Goal: Share content: Share content

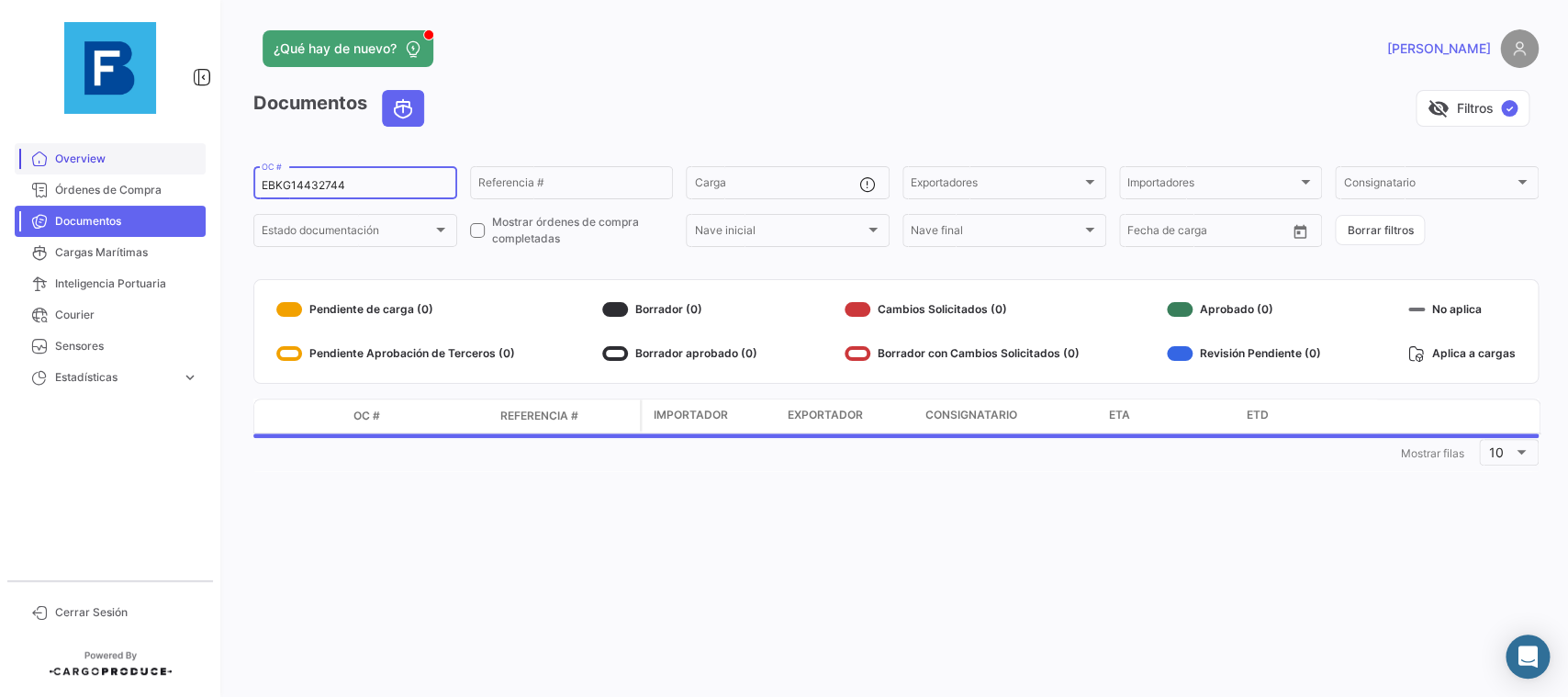
click at [261, 179] on input "EBKG14432744" at bounding box center [355, 186] width 187 height 13
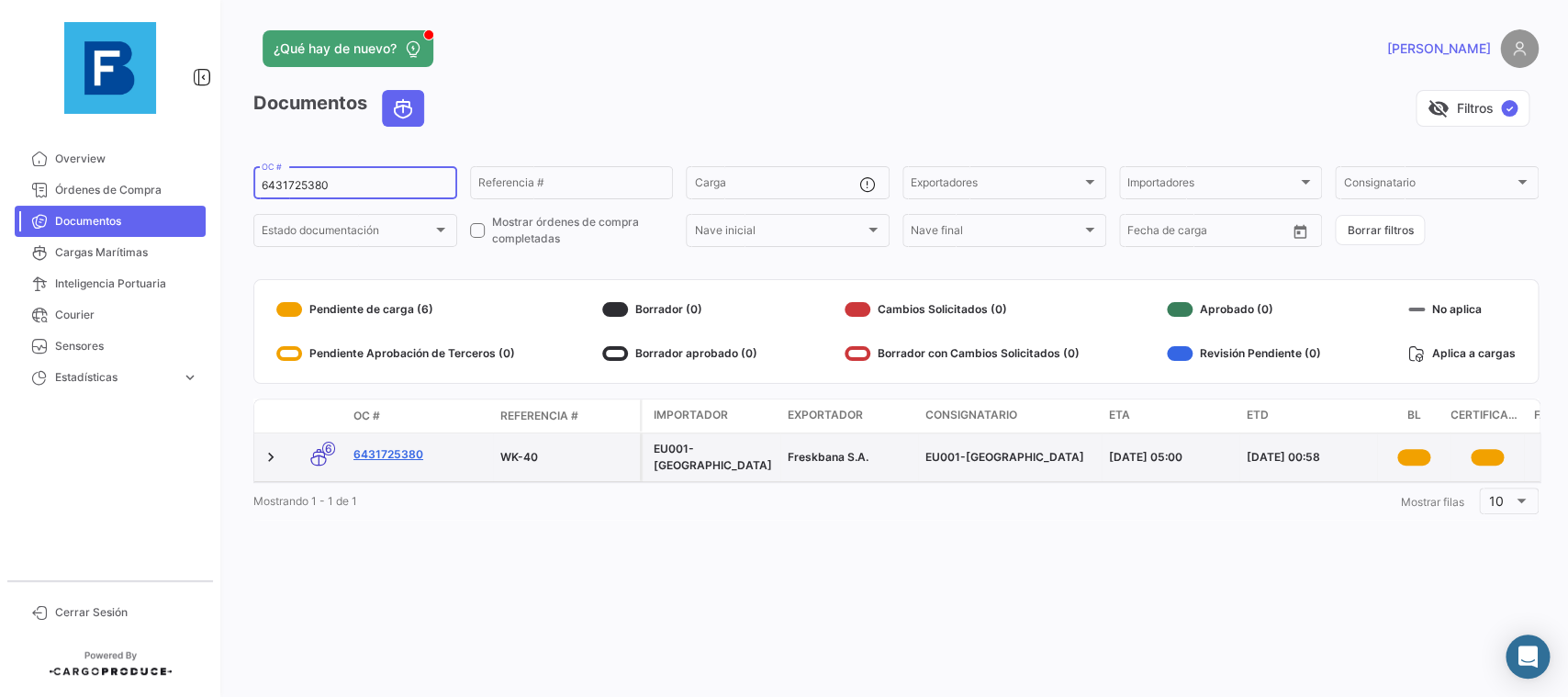
type input "6431725380"
click at [414, 451] on link "6431725380" at bounding box center [419, 454] width 133 height 16
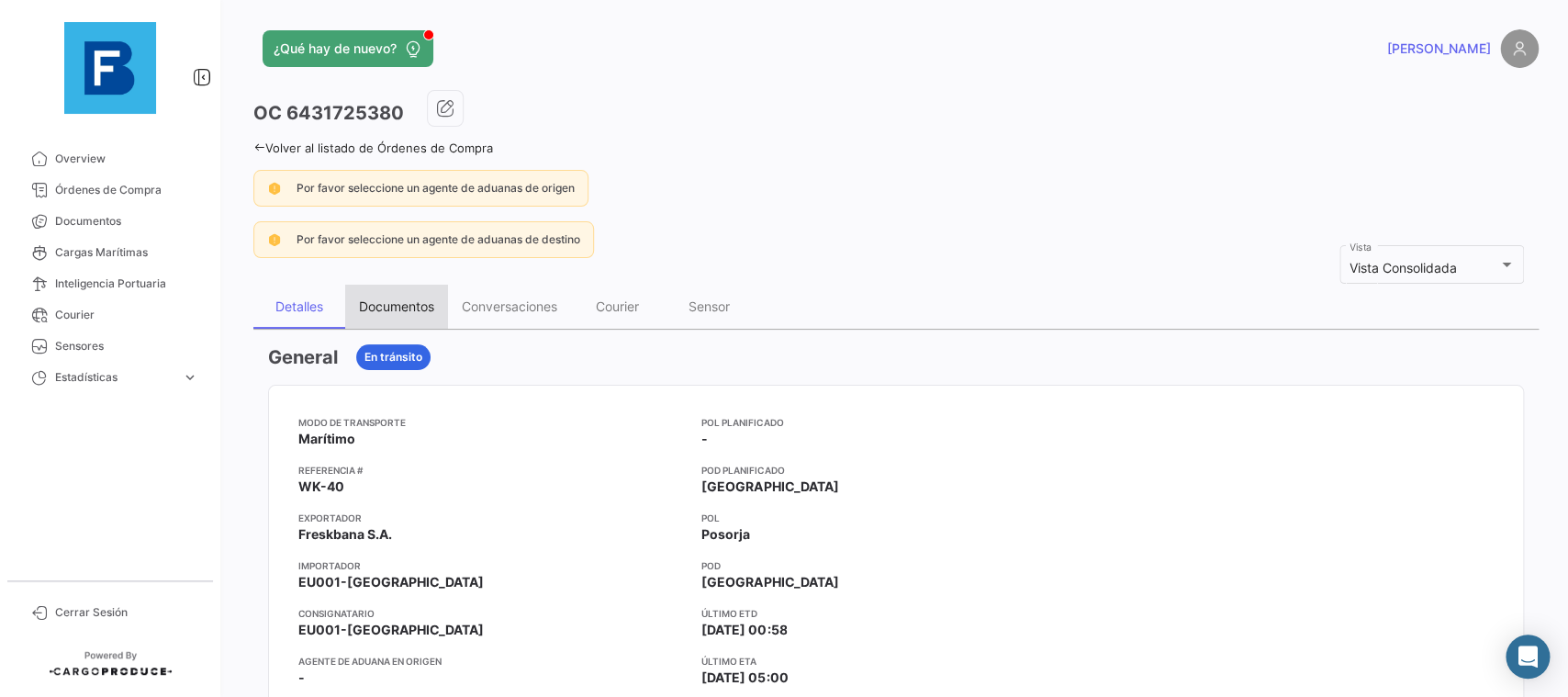
click at [435, 299] on div "Documentos" at bounding box center [397, 306] width 76 height 15
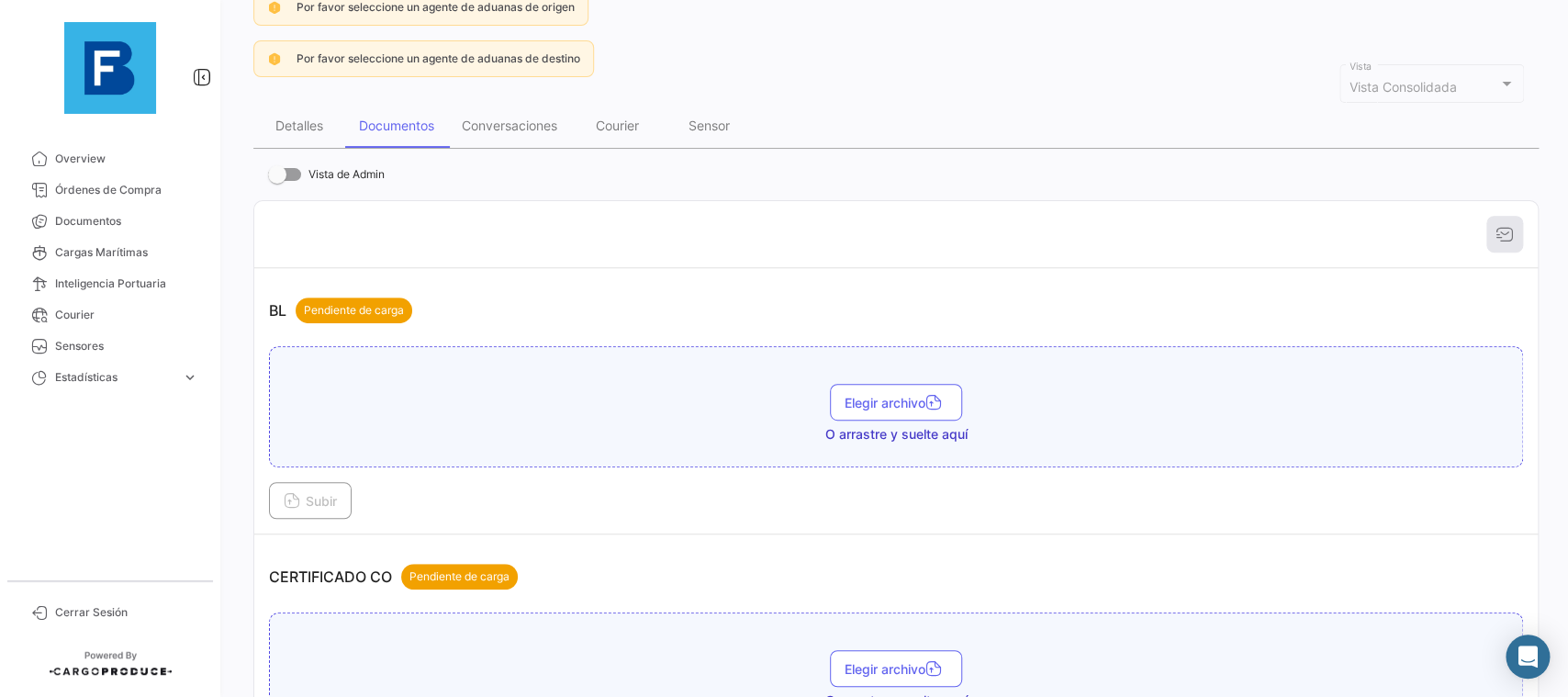
scroll to position [310, 0]
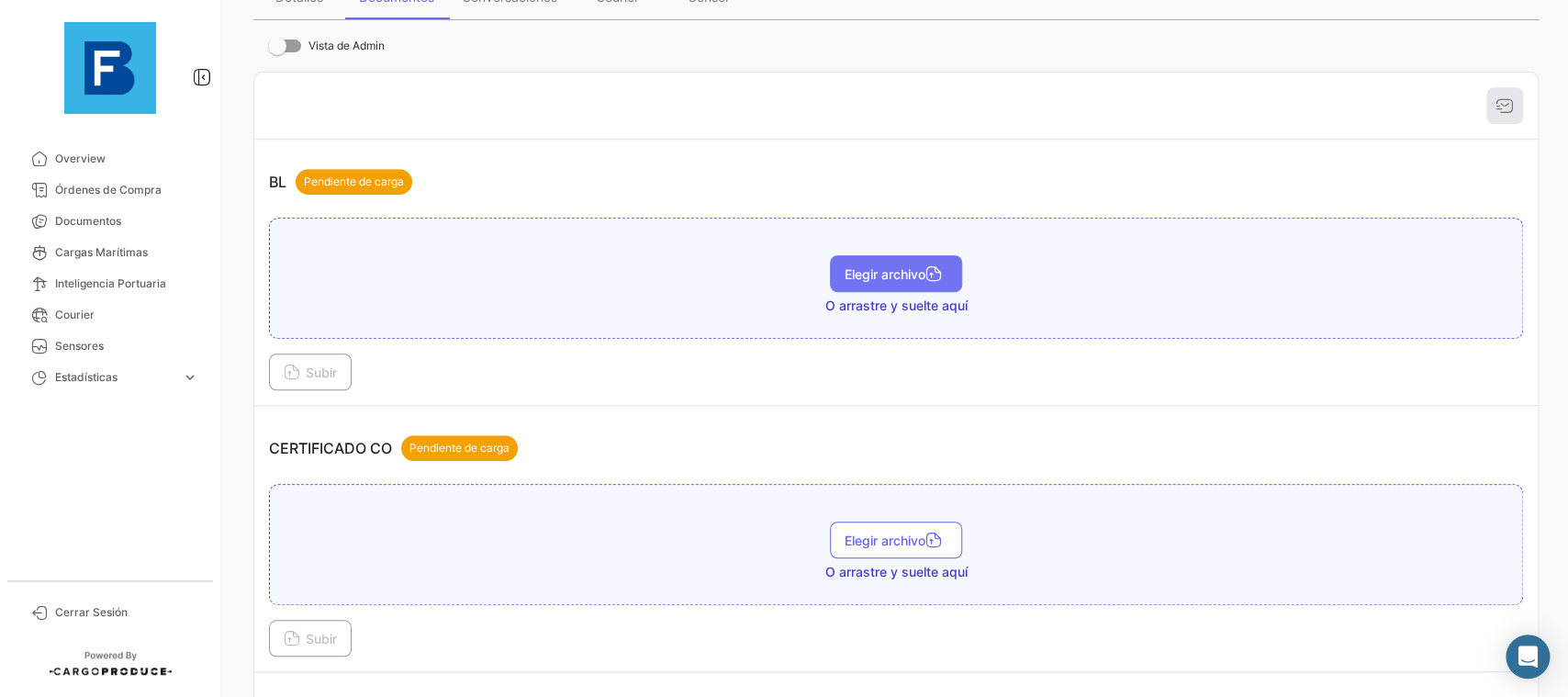
click at [848, 274] on span "Elegir archivo" at bounding box center [896, 274] width 103 height 15
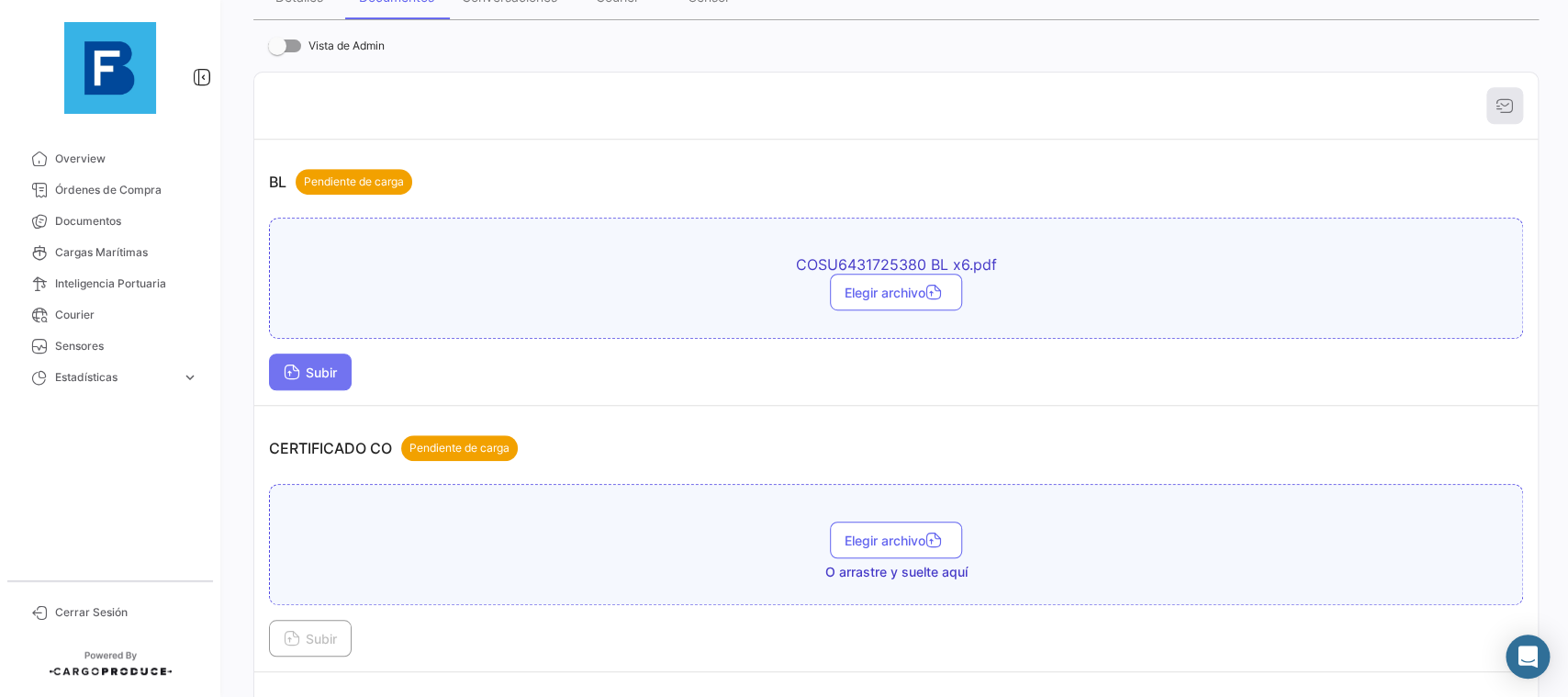
click at [340, 364] on button "Subir" at bounding box center [310, 371] width 82 height 37
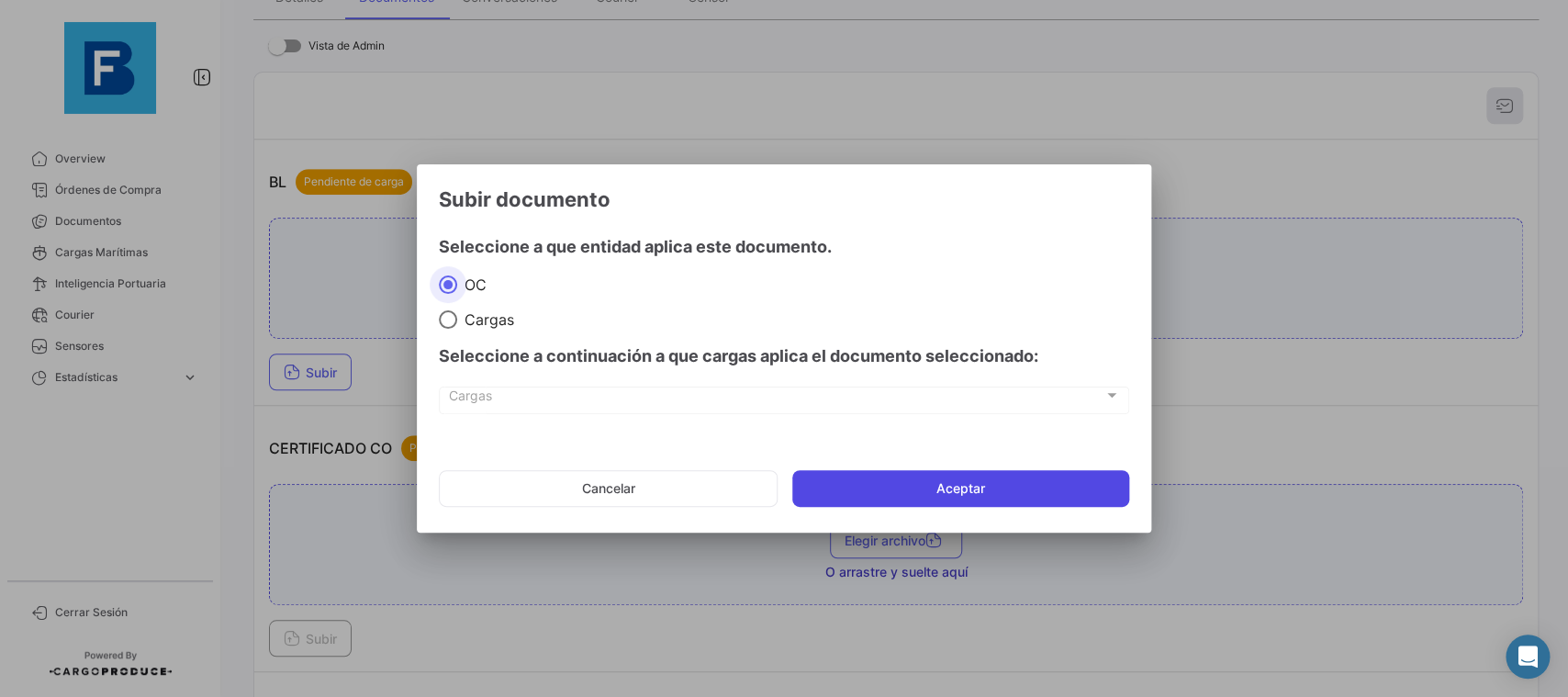
click at [891, 491] on button "Aceptar" at bounding box center [961, 488] width 337 height 37
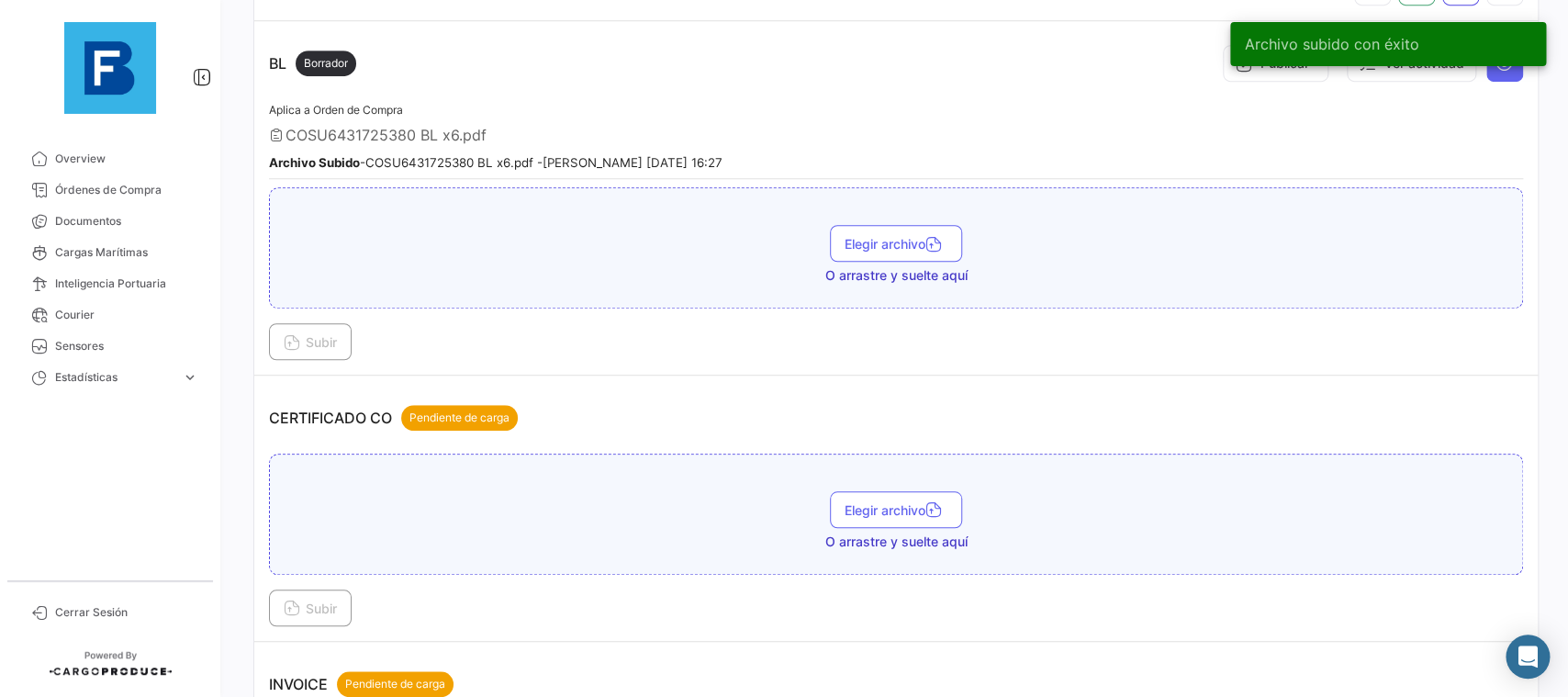
scroll to position [516, 0]
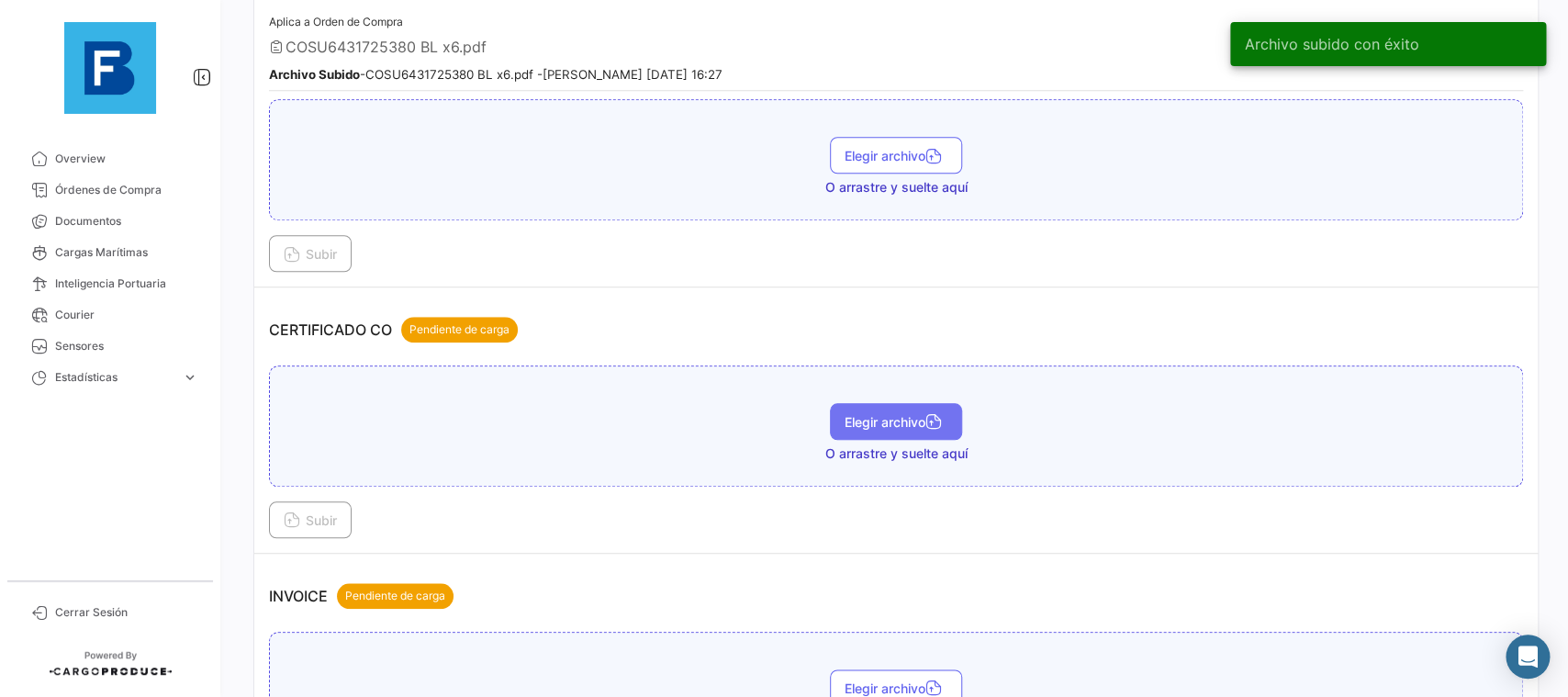
click at [887, 418] on span "Elegir archivo" at bounding box center [896, 421] width 103 height 15
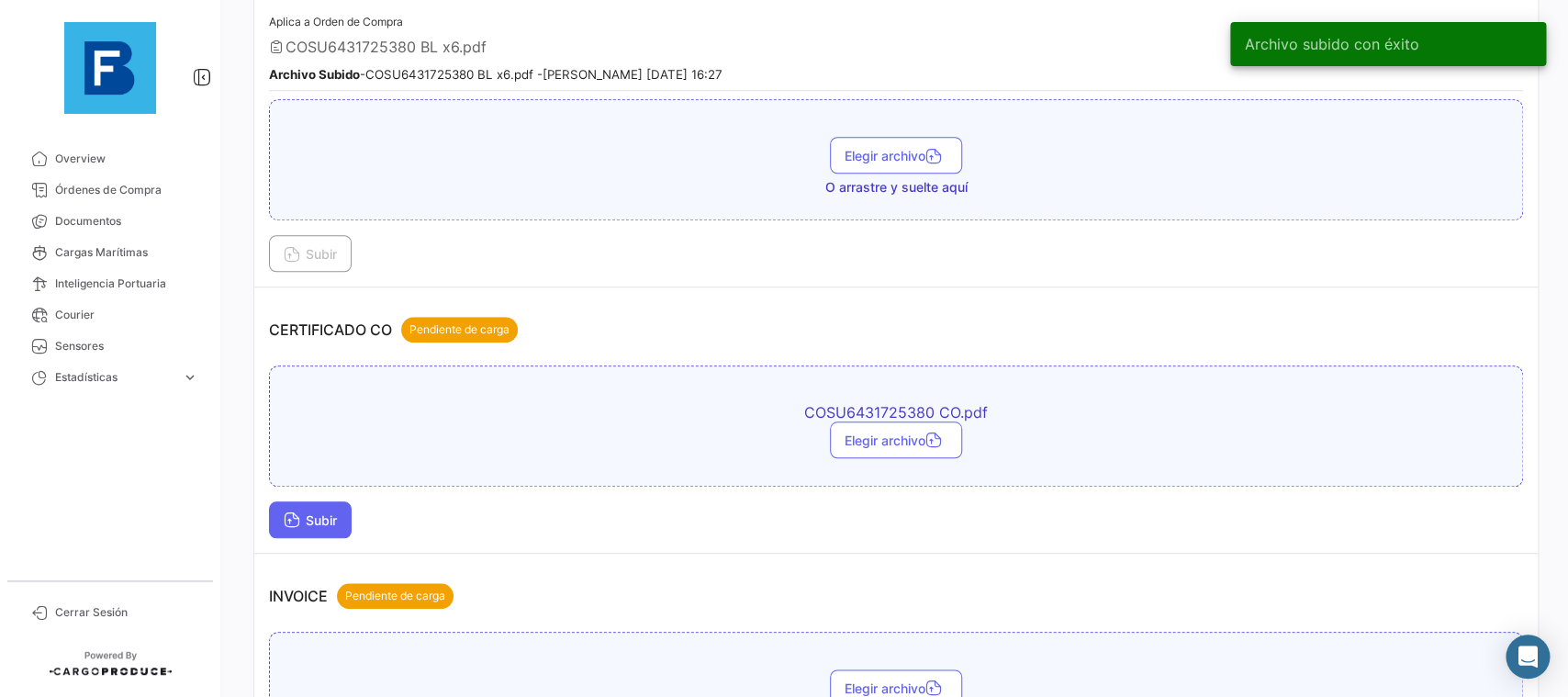
click at [327, 522] on span "Subir" at bounding box center [311, 520] width 53 height 15
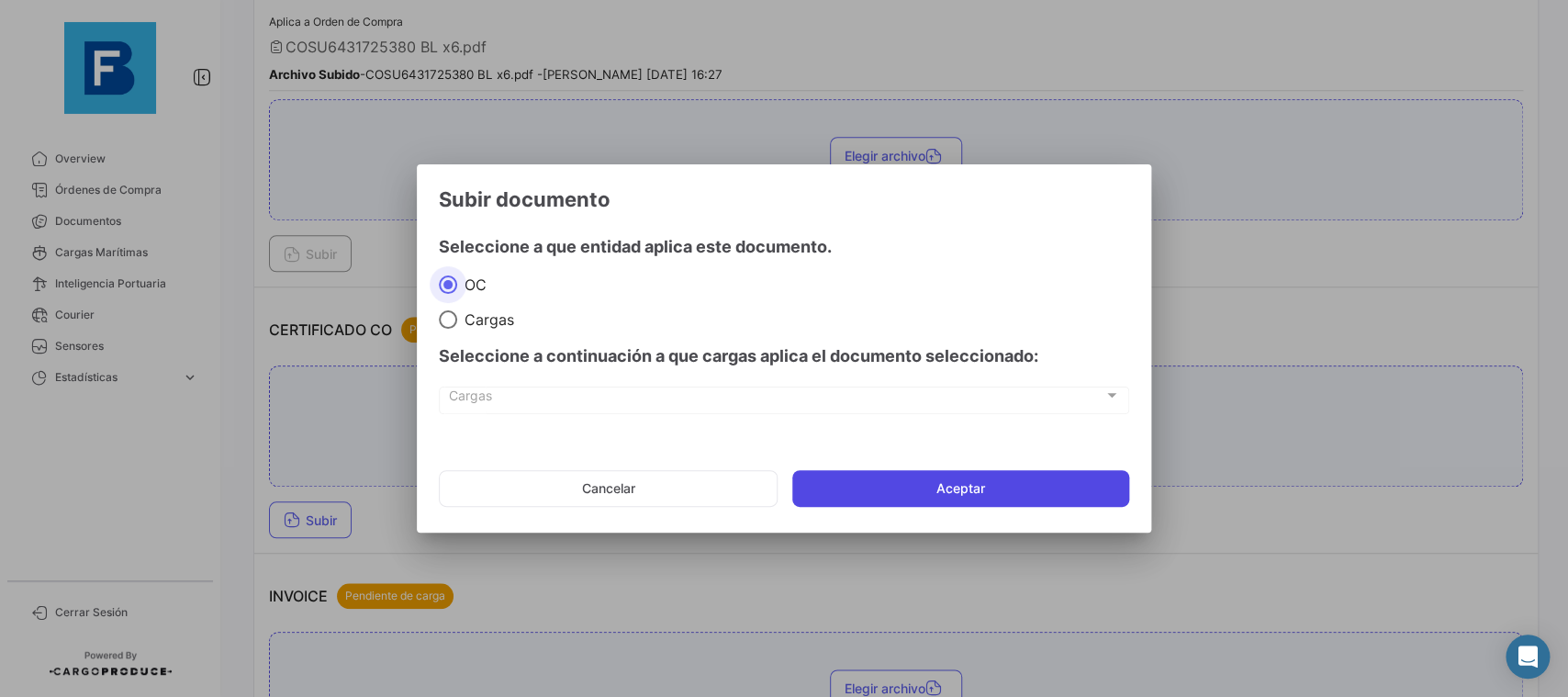
click at [918, 495] on button "Aceptar" at bounding box center [961, 488] width 337 height 37
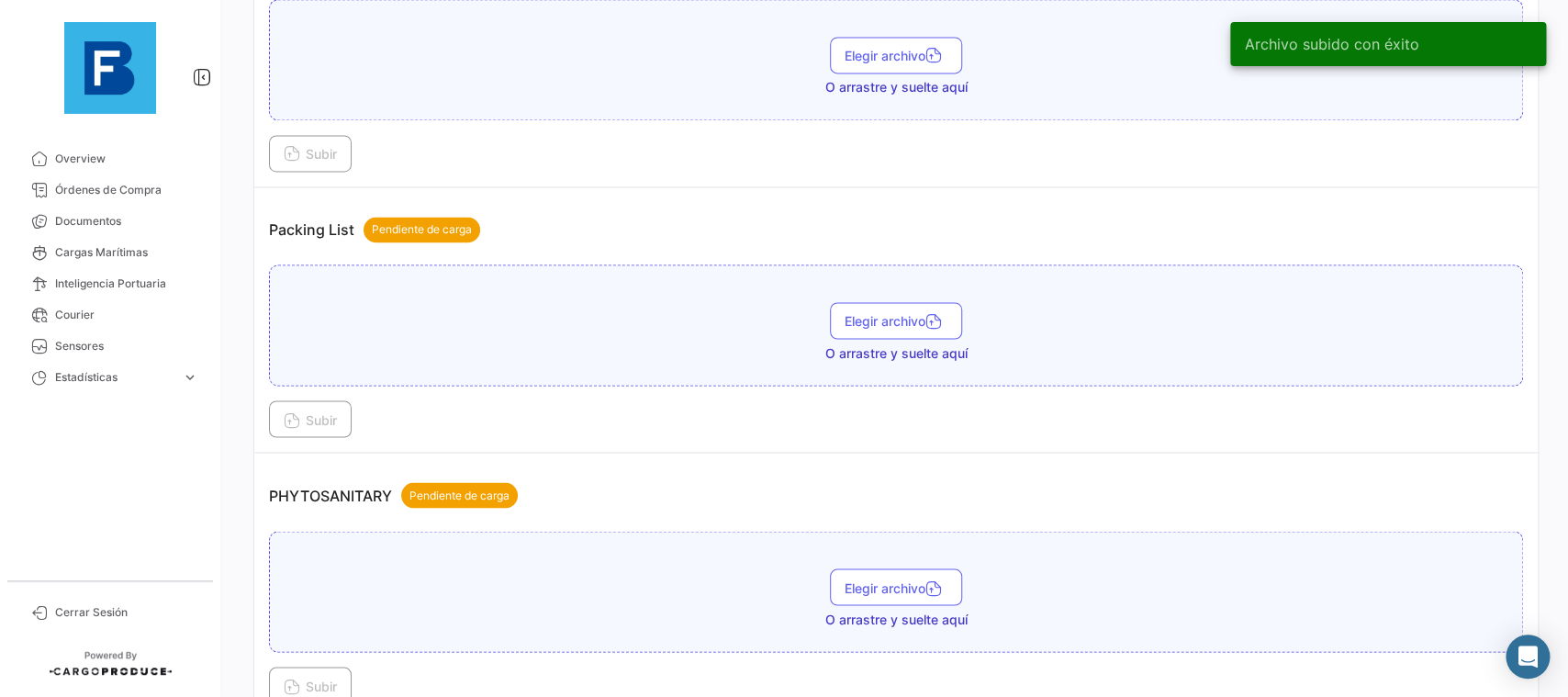
scroll to position [1240, 0]
click at [878, 324] on span "Elegir archivo" at bounding box center [896, 319] width 103 height 15
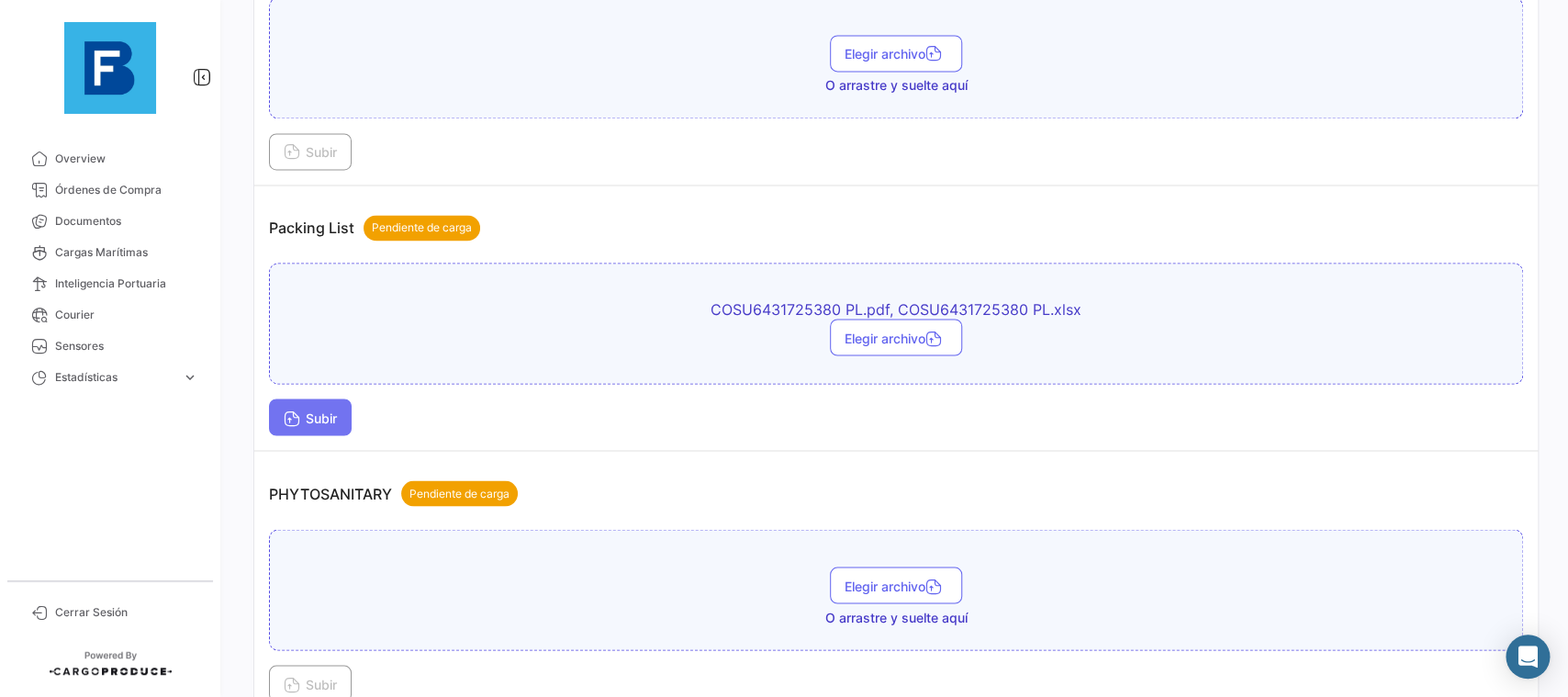
click at [312, 421] on span "Subir" at bounding box center [311, 417] width 53 height 15
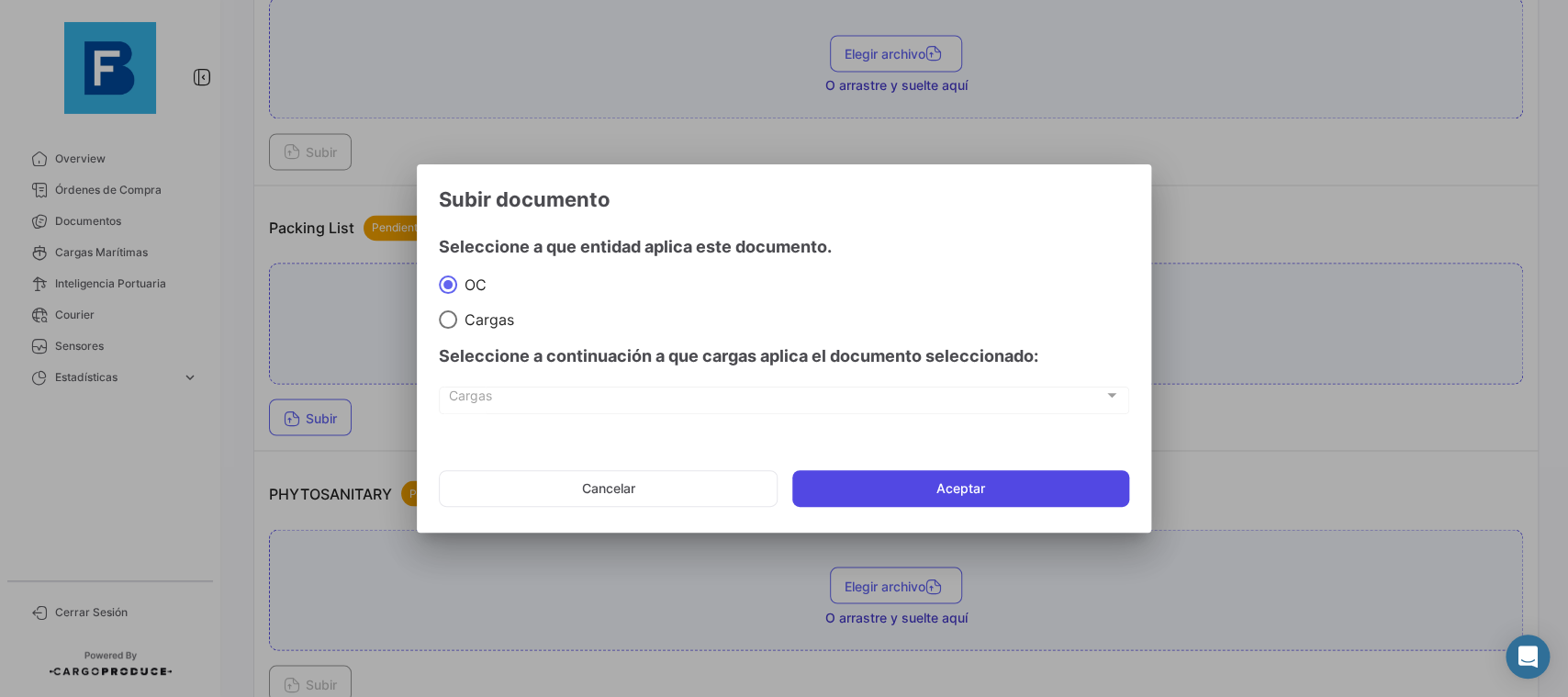
click at [935, 491] on button "Aceptar" at bounding box center [961, 488] width 337 height 37
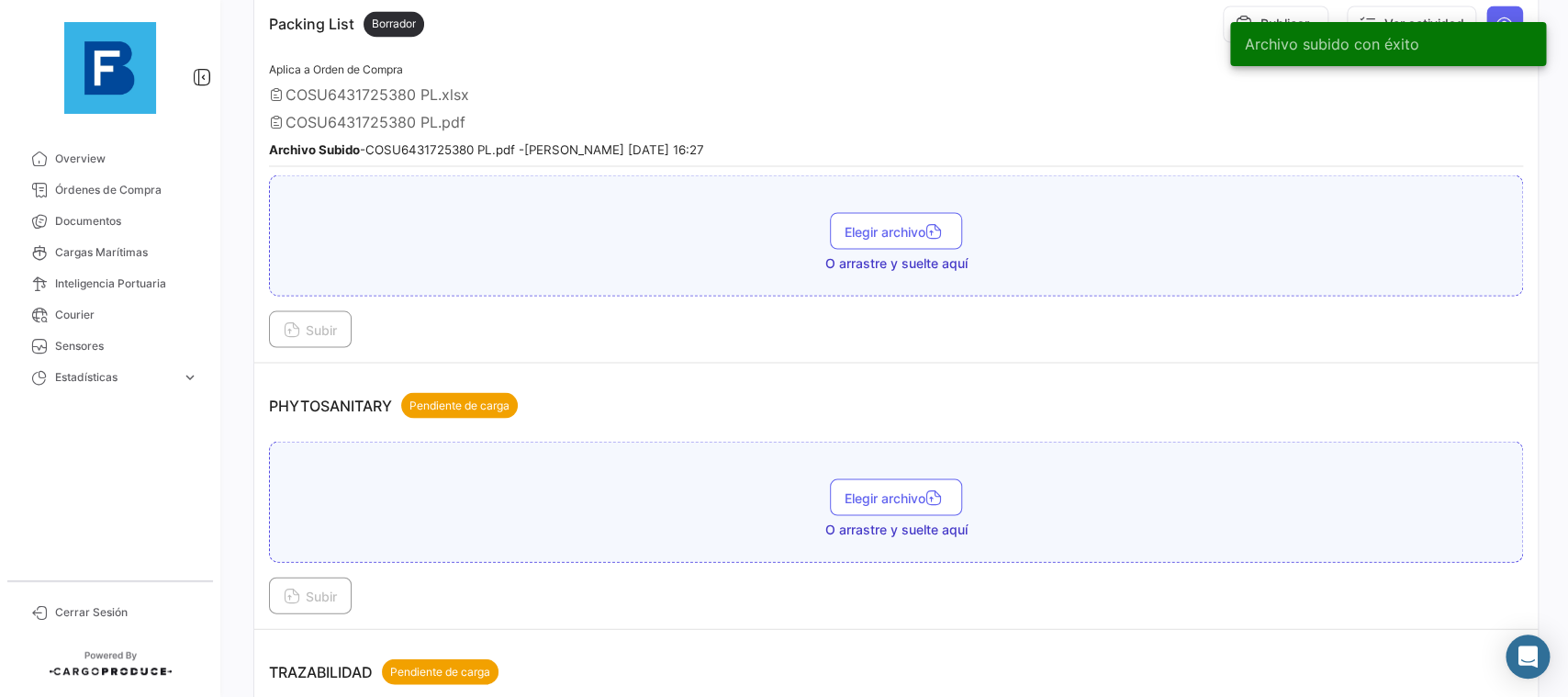
scroll to position [1653, 0]
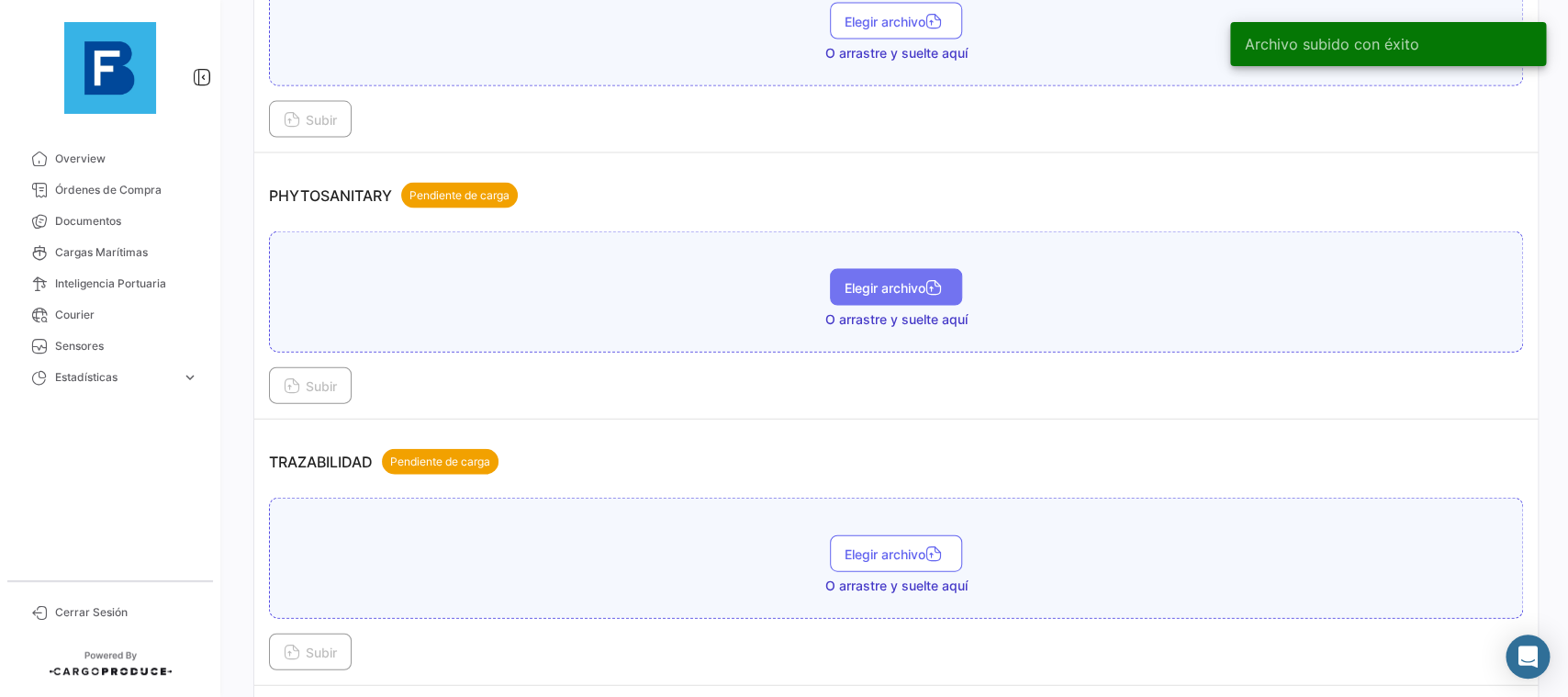
click at [872, 290] on span "Elegir archivo" at bounding box center [896, 288] width 103 height 15
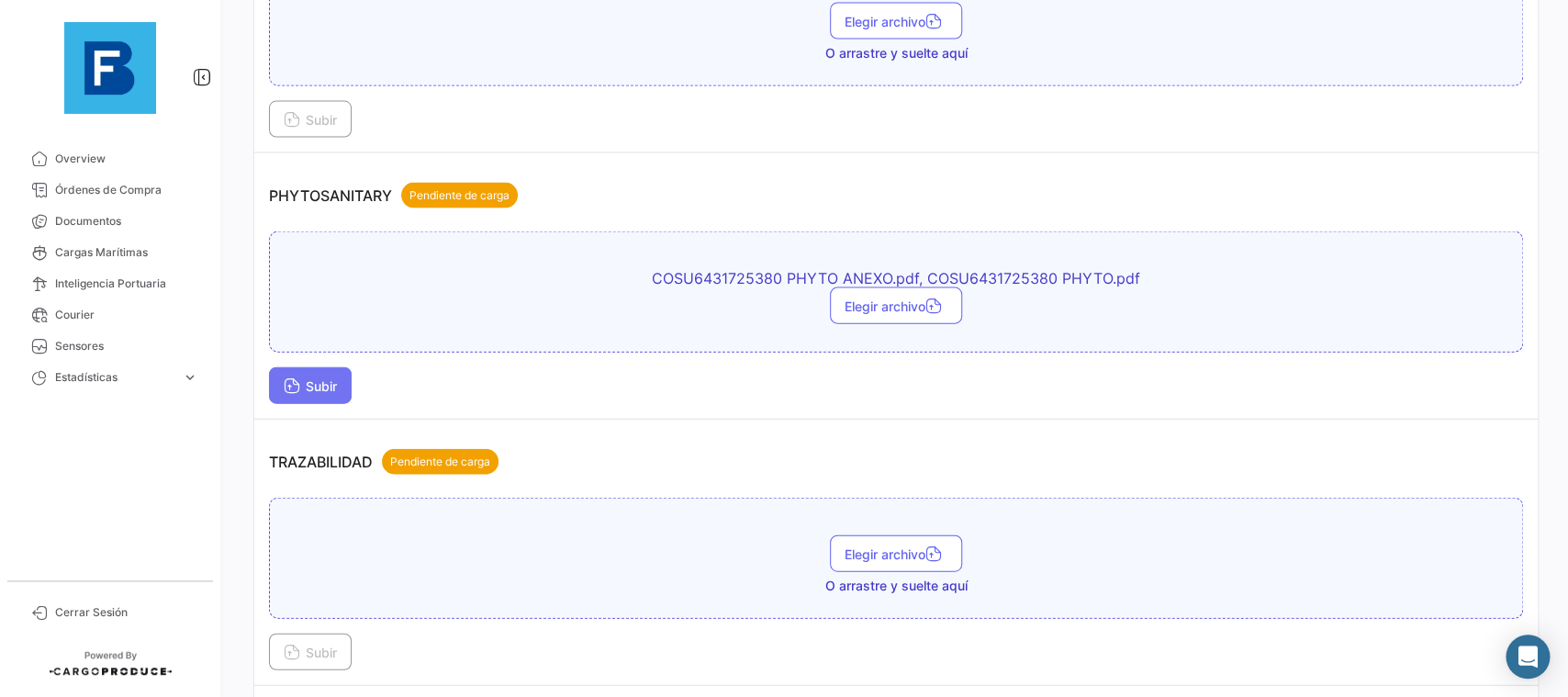
click at [279, 399] on button "Subir" at bounding box center [310, 385] width 82 height 37
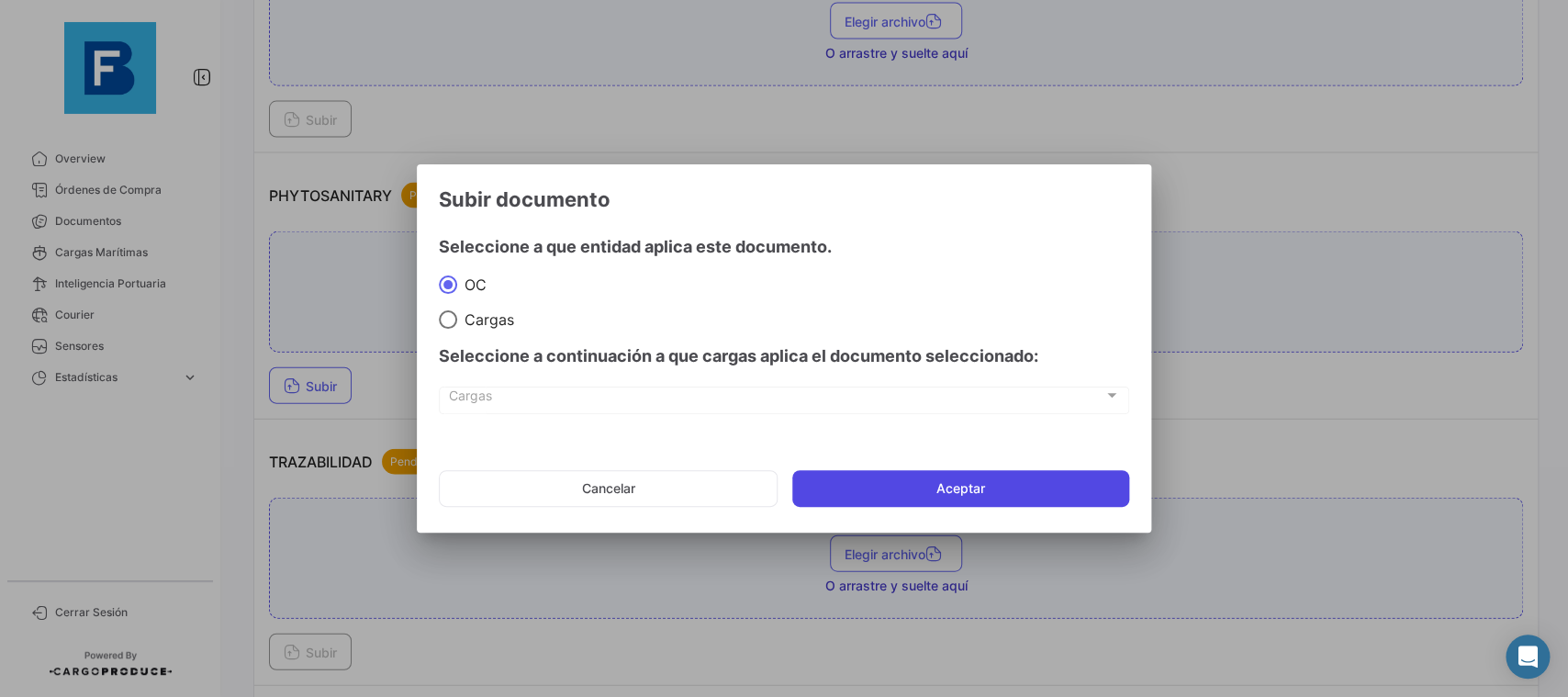
click at [872, 482] on button "Aceptar" at bounding box center [961, 488] width 337 height 37
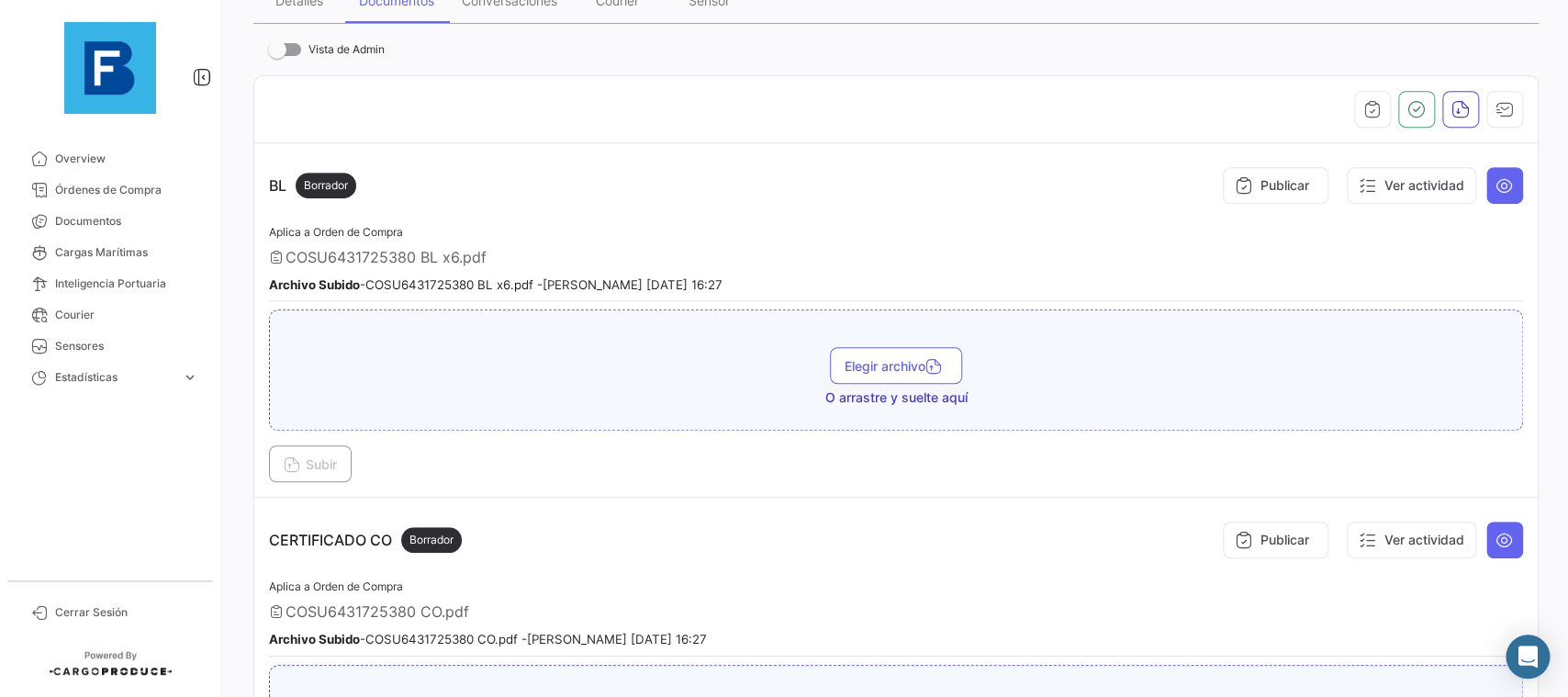
scroll to position [310, 0]
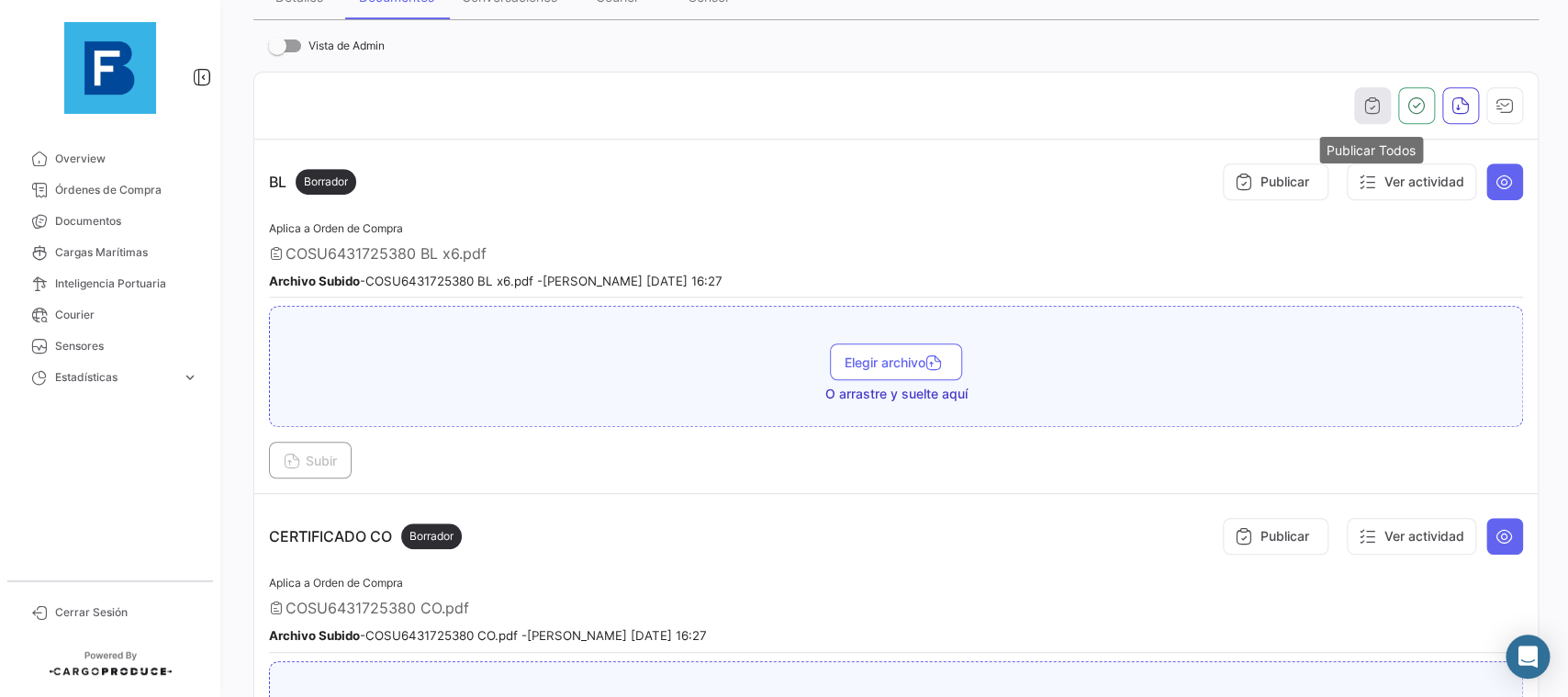
click at [1371, 92] on button "button" at bounding box center [1372, 105] width 37 height 37
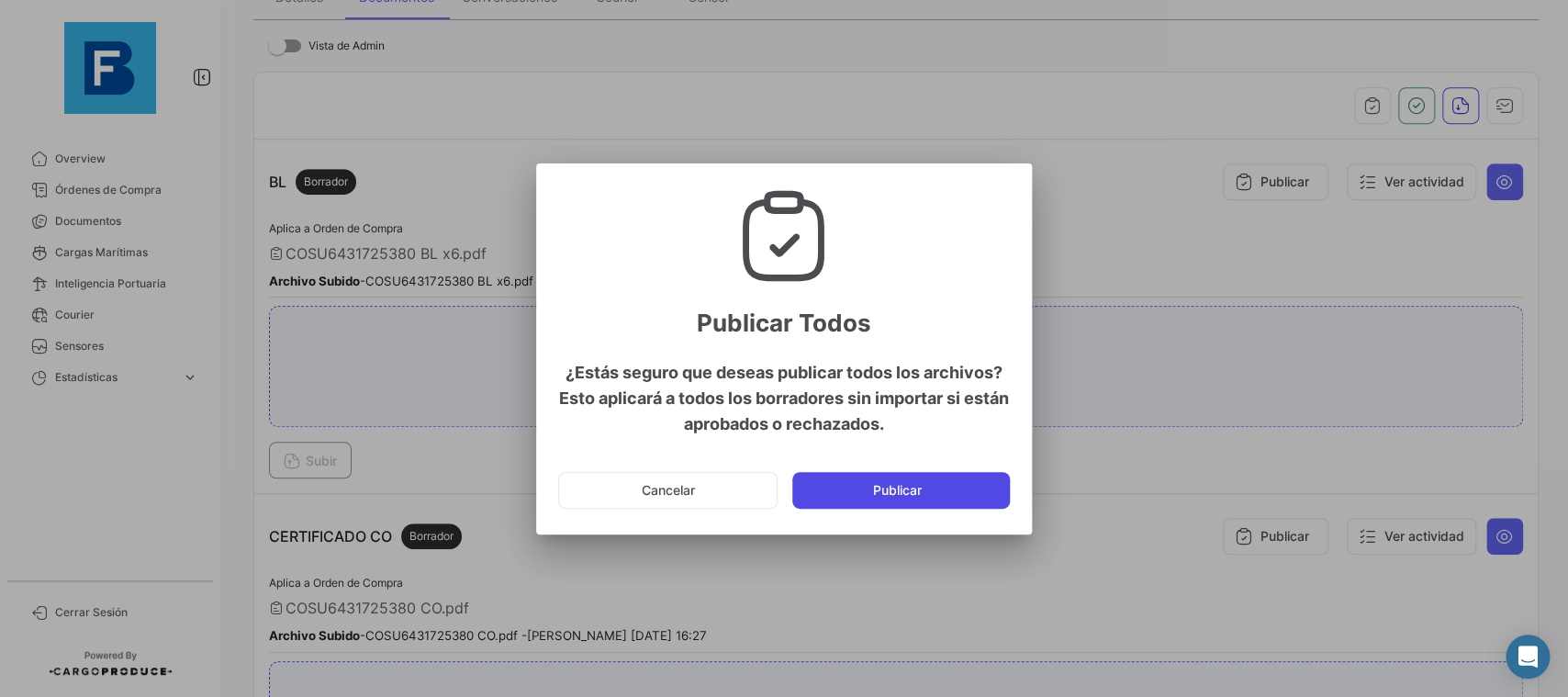
click at [953, 486] on button "Publicar" at bounding box center [901, 490] width 218 height 37
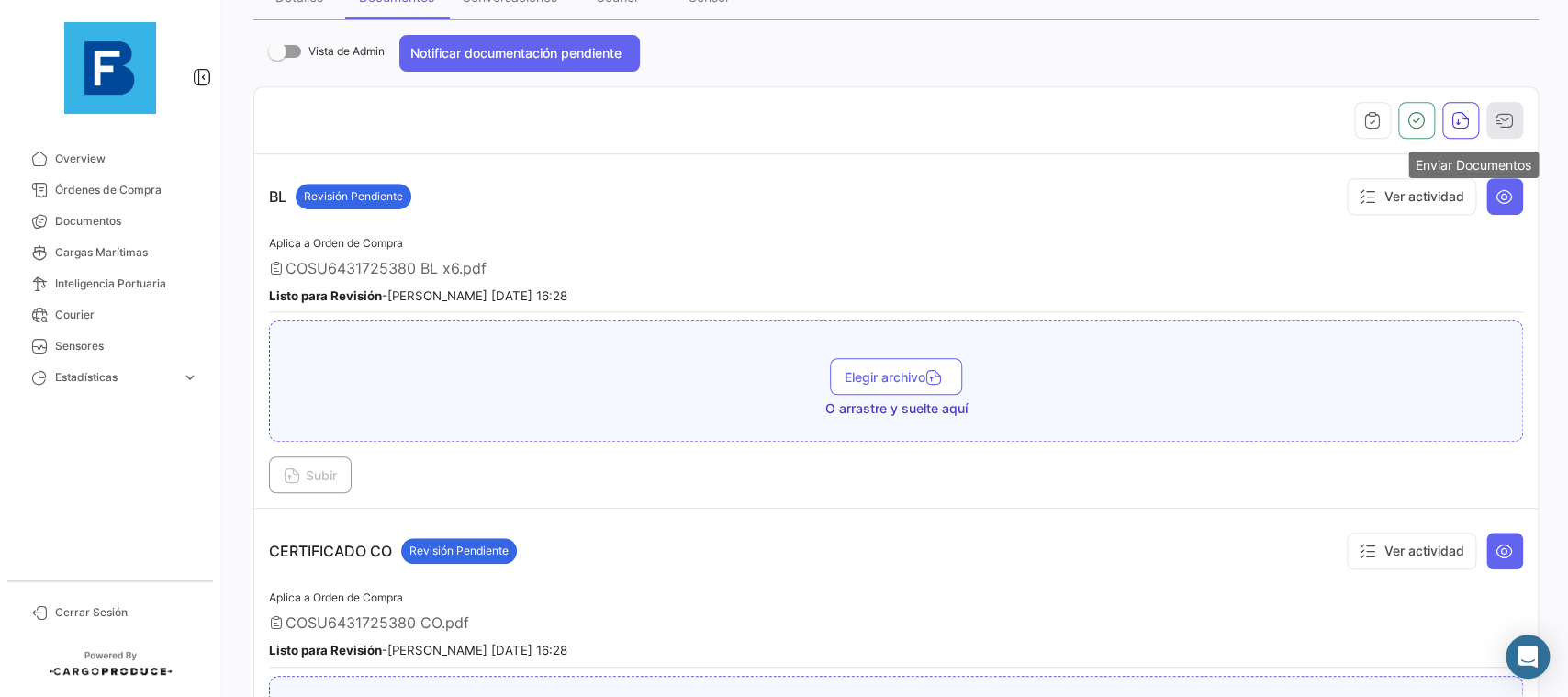
click at [1509, 110] on button "button" at bounding box center [1505, 120] width 37 height 37
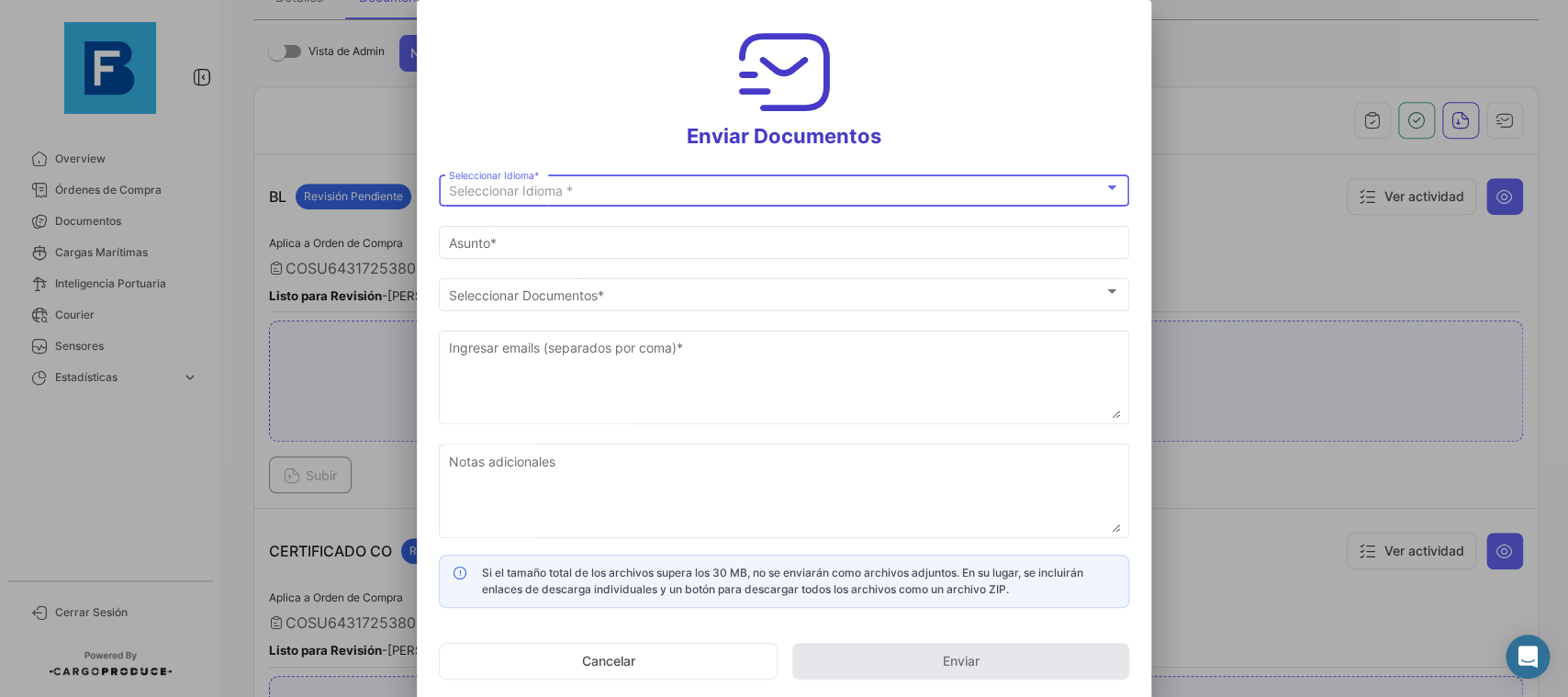
click at [783, 194] on div "Seleccionar Idioma *" at bounding box center [775, 191] width 654 height 15
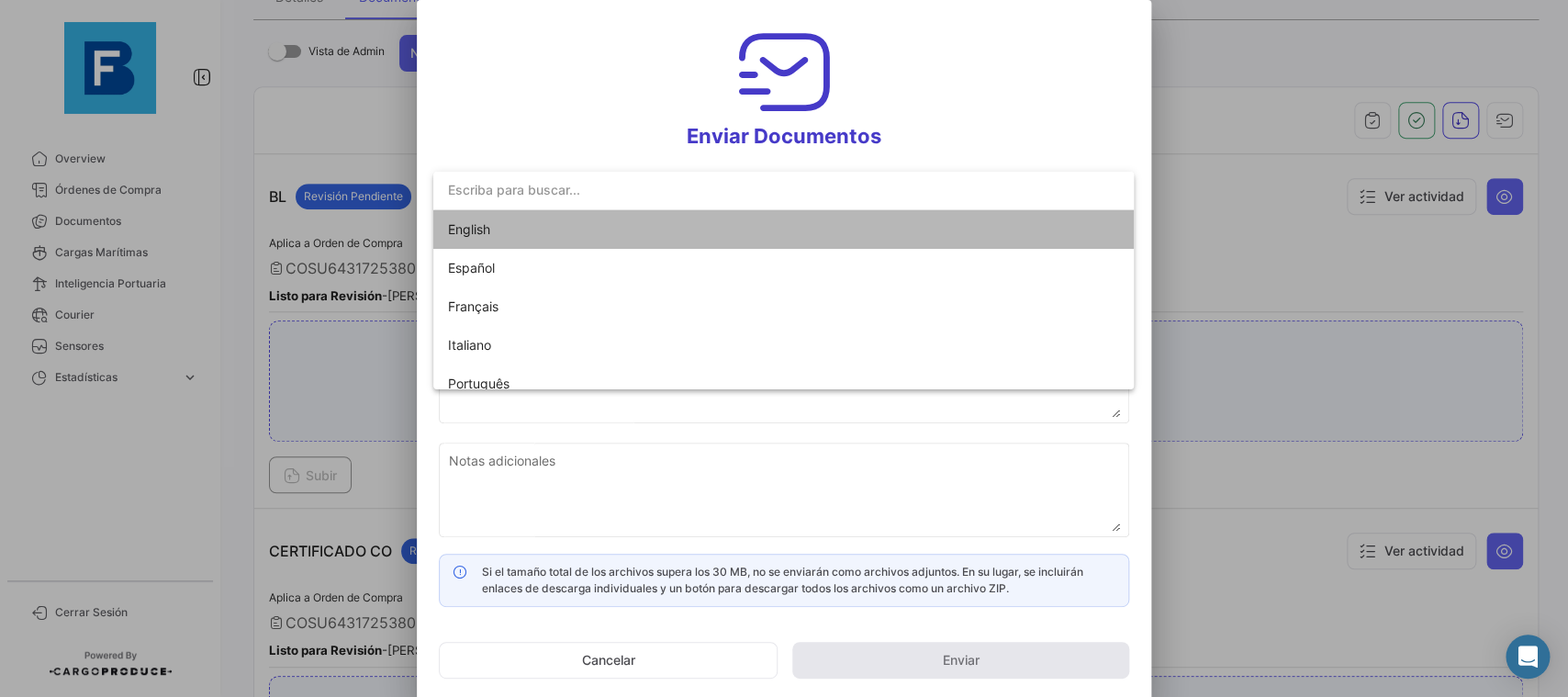
click at [691, 238] on span "English" at bounding box center [577, 229] width 258 height 39
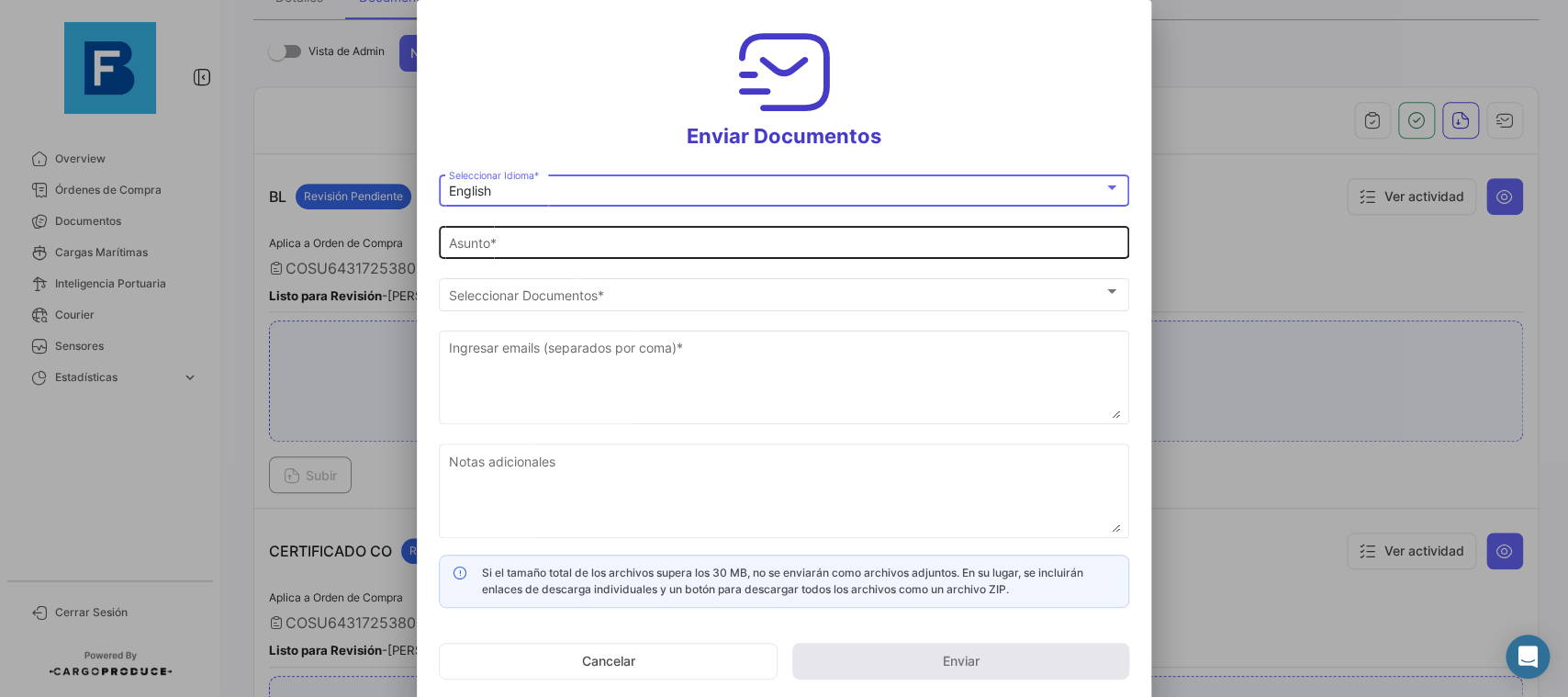
type input "[PERSON_NAME] has shared the documents of PO # 6431725380 with you"
click at [673, 249] on input "[PERSON_NAME] has shared the documents of PO # 6431725380 with you" at bounding box center [784, 243] width 671 height 15
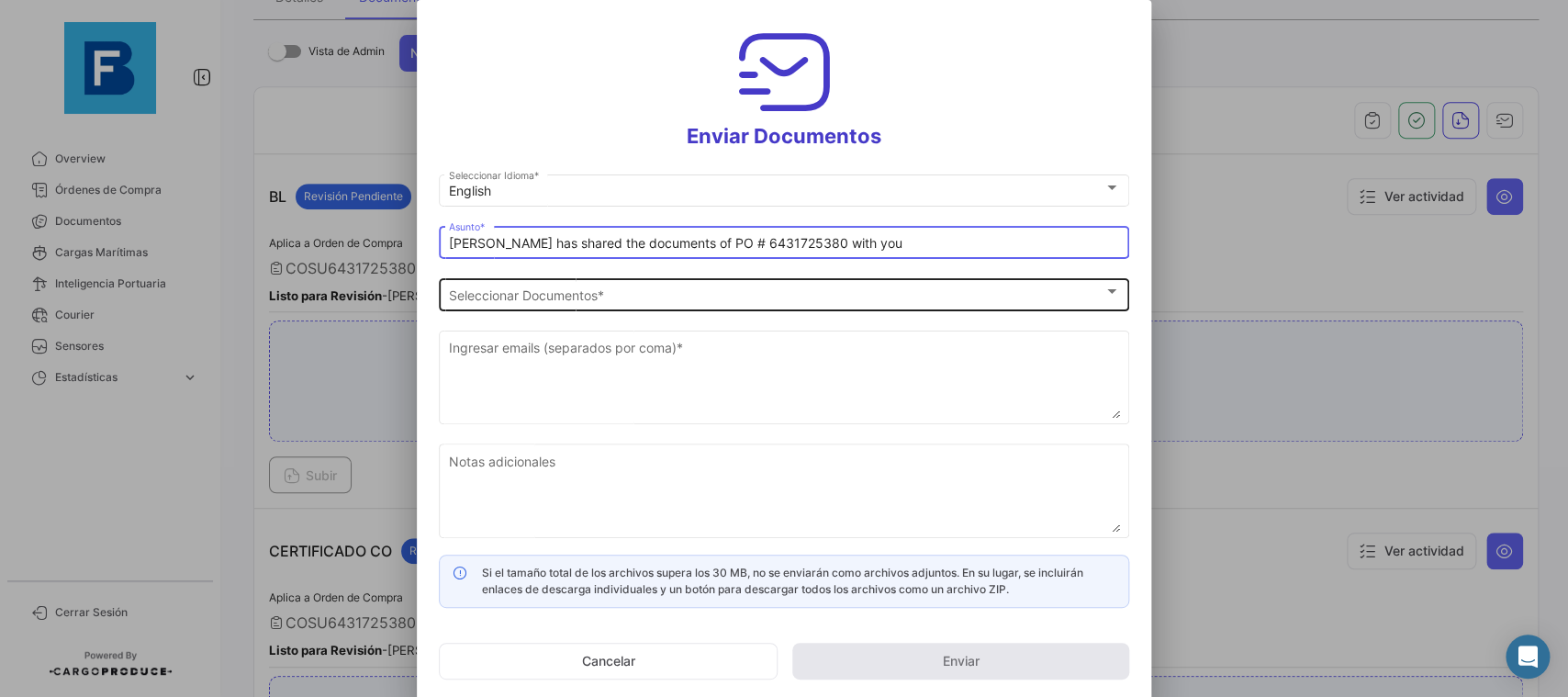
click at [648, 284] on div "Seleccionar Documentos Seleccionar Documentos *" at bounding box center [784, 293] width 671 height 36
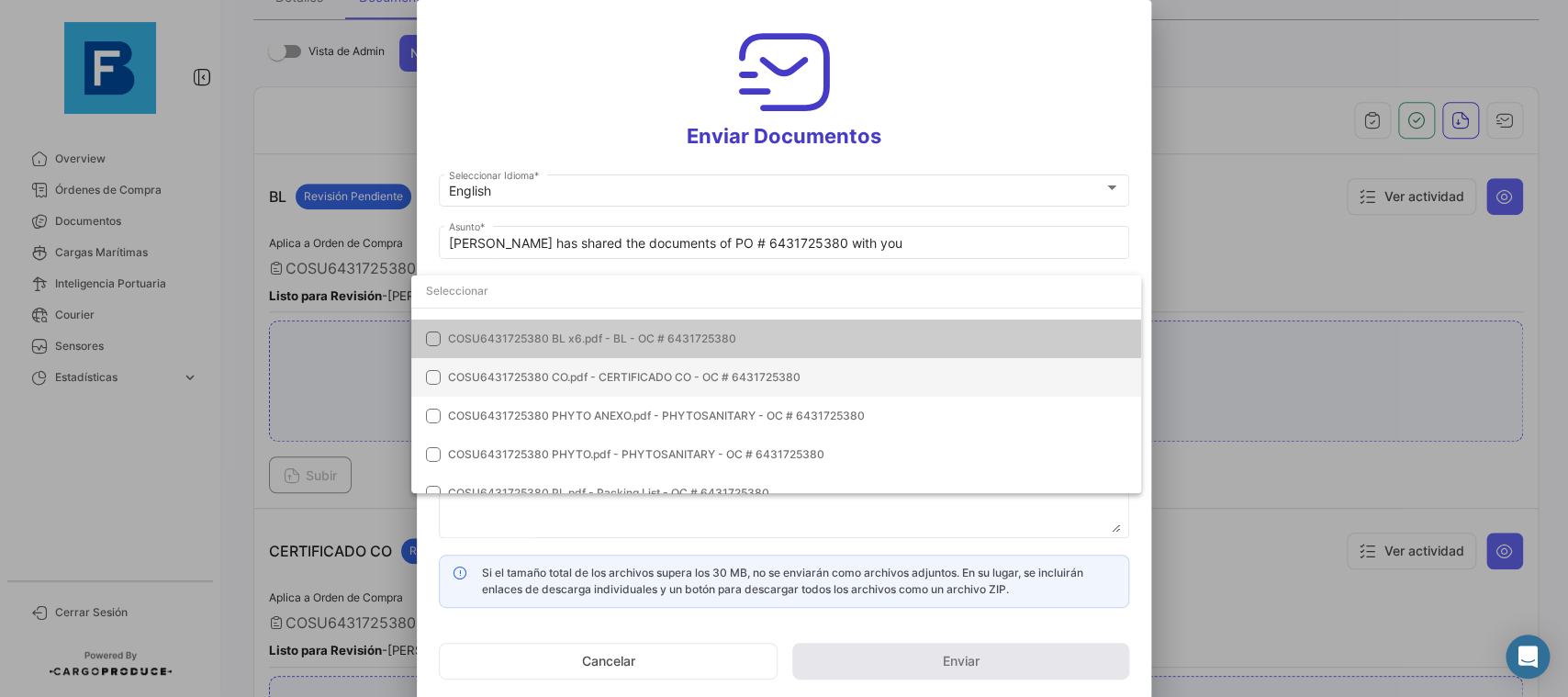
scroll to position [0, 0]
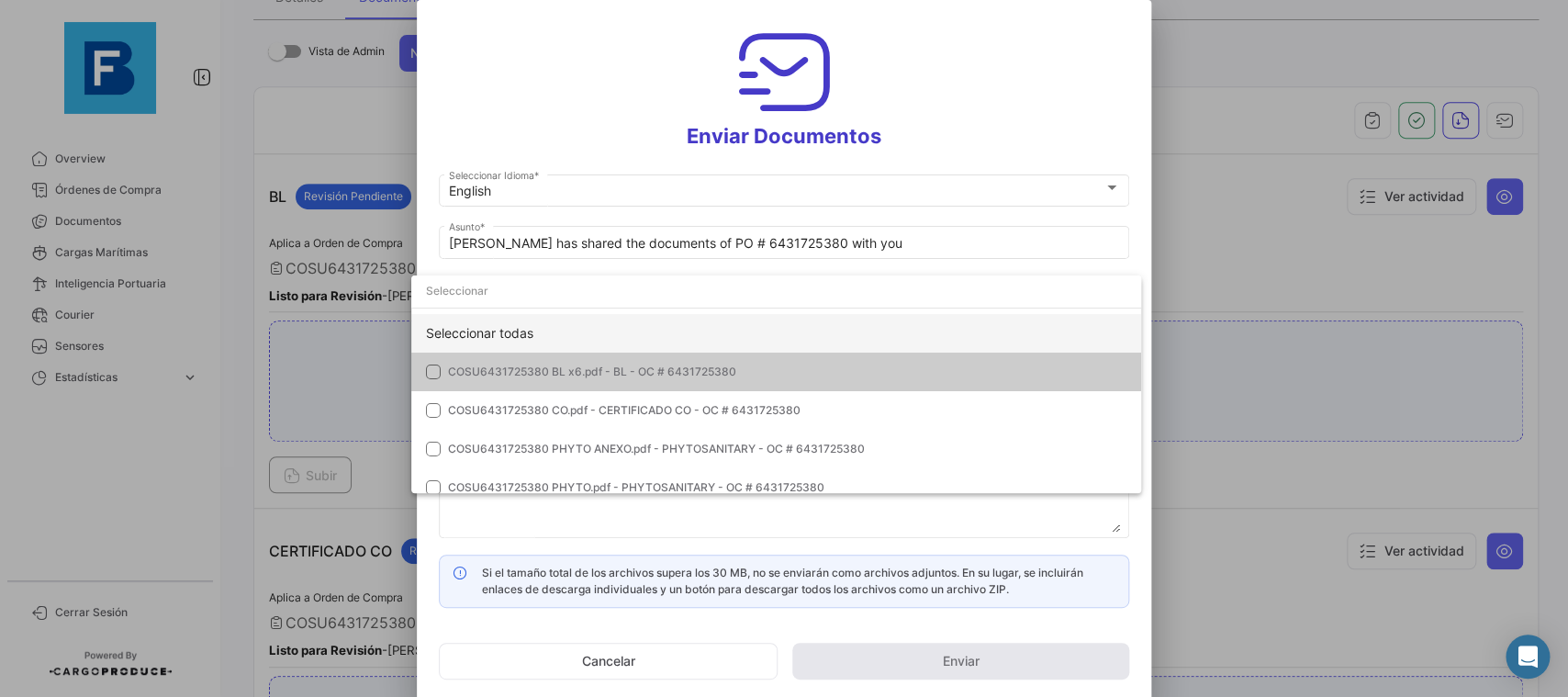
click at [882, 333] on div "Seleccionar todas" at bounding box center [775, 333] width 730 height 39
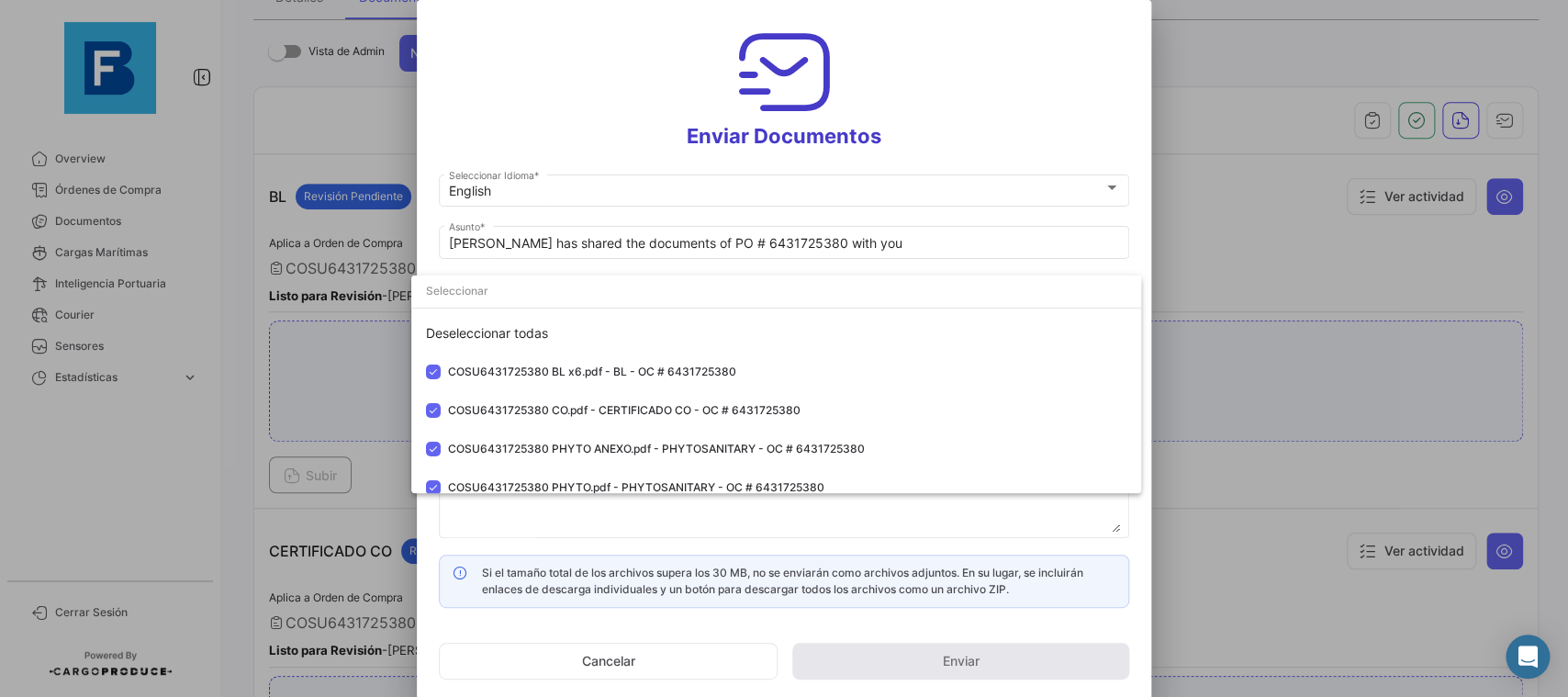
click at [1151, 225] on div at bounding box center [784, 348] width 1568 height 697
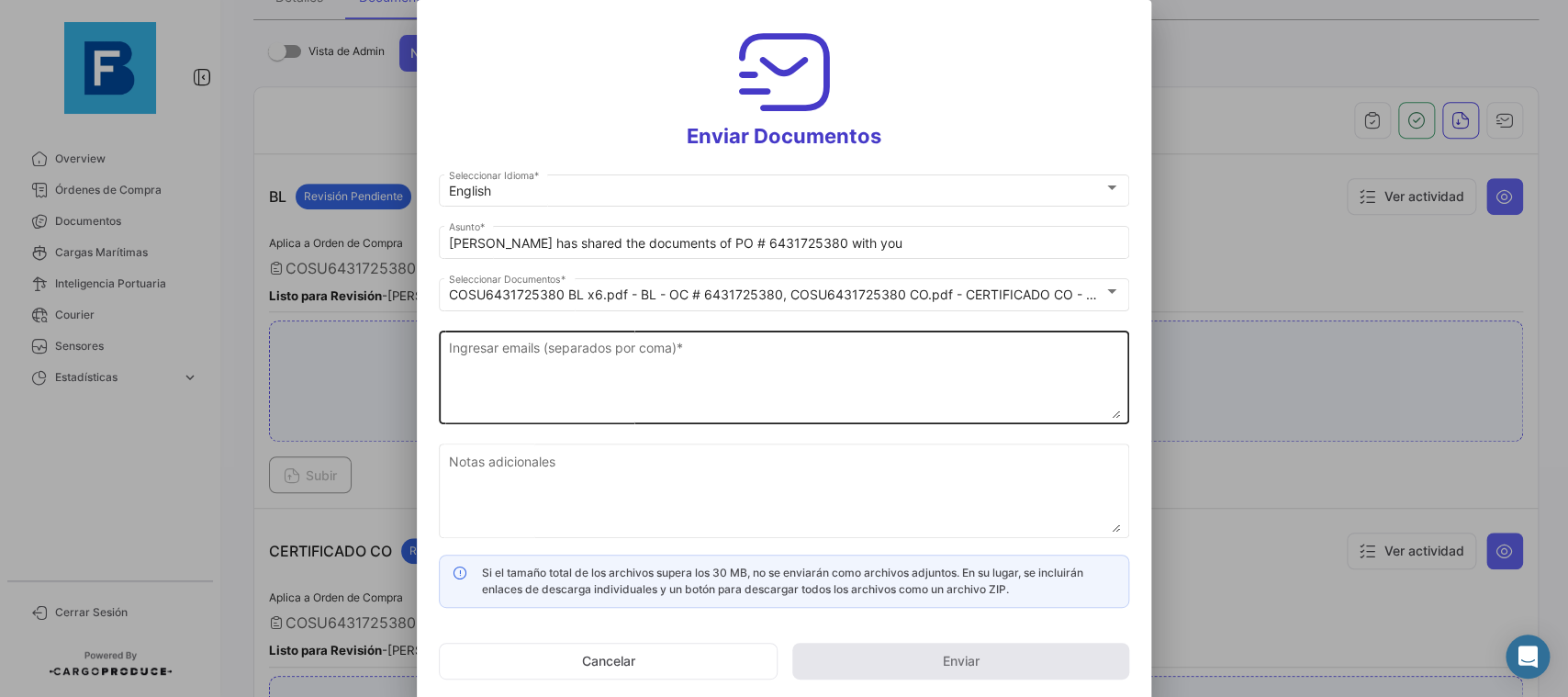
click at [790, 373] on textarea "Ingresar emails (separados por coma) *" at bounding box center [784, 378] width 671 height 80
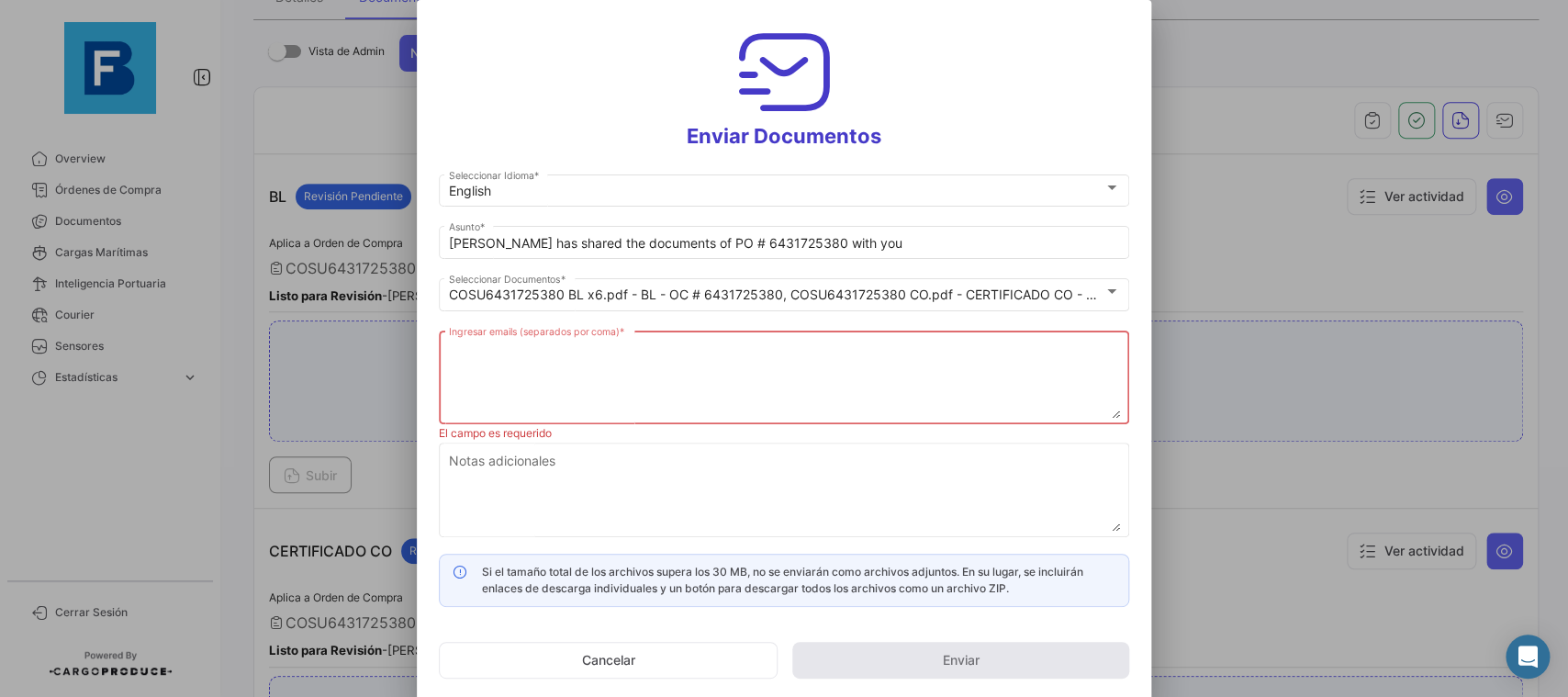
paste textarea "[PERSON_NAME][EMAIL_ADDRESS][DOMAIN_NAME],[DOMAIN_NAME][EMAIL_ADDRESS][DOMAIN_N…"
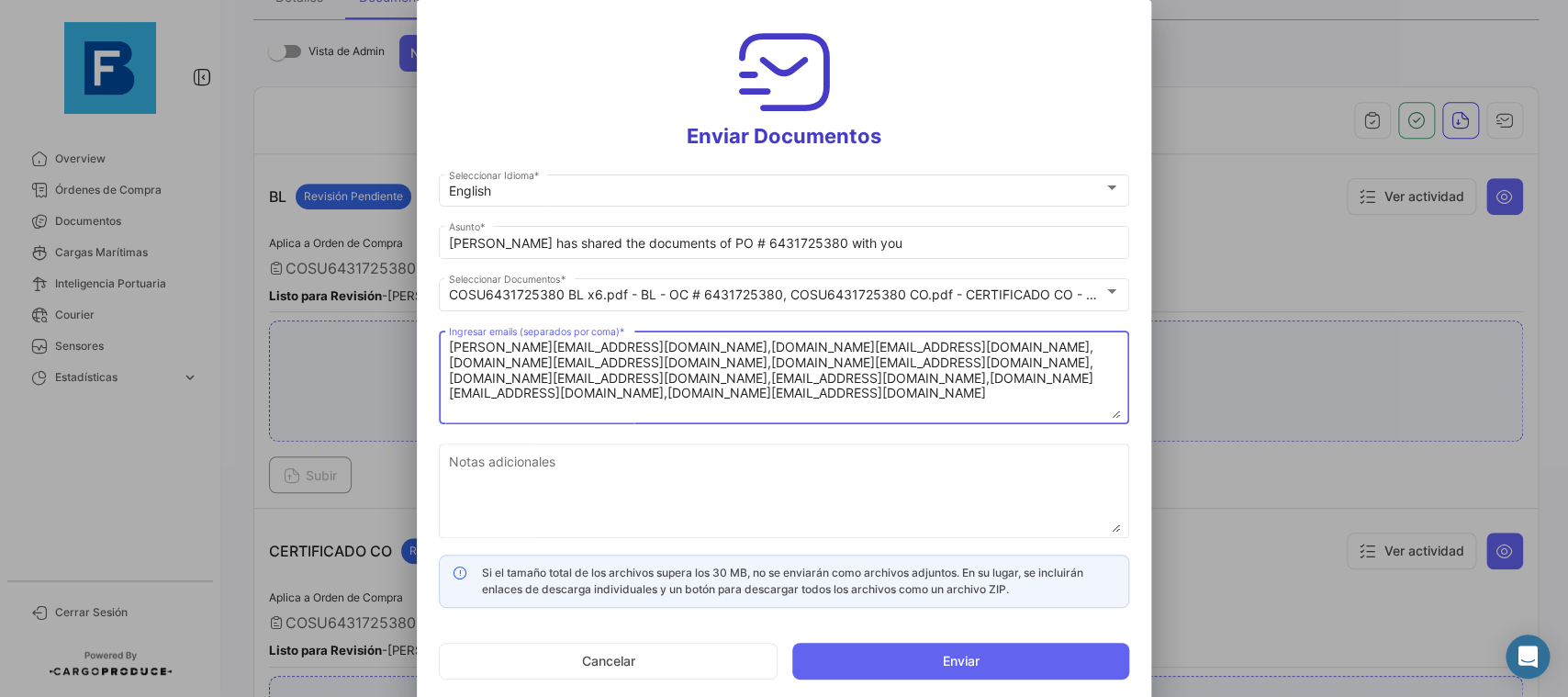
type textarea "[PERSON_NAME][EMAIL_ADDRESS][DOMAIN_NAME],[DOMAIN_NAME][EMAIL_ADDRESS][DOMAIN_N…"
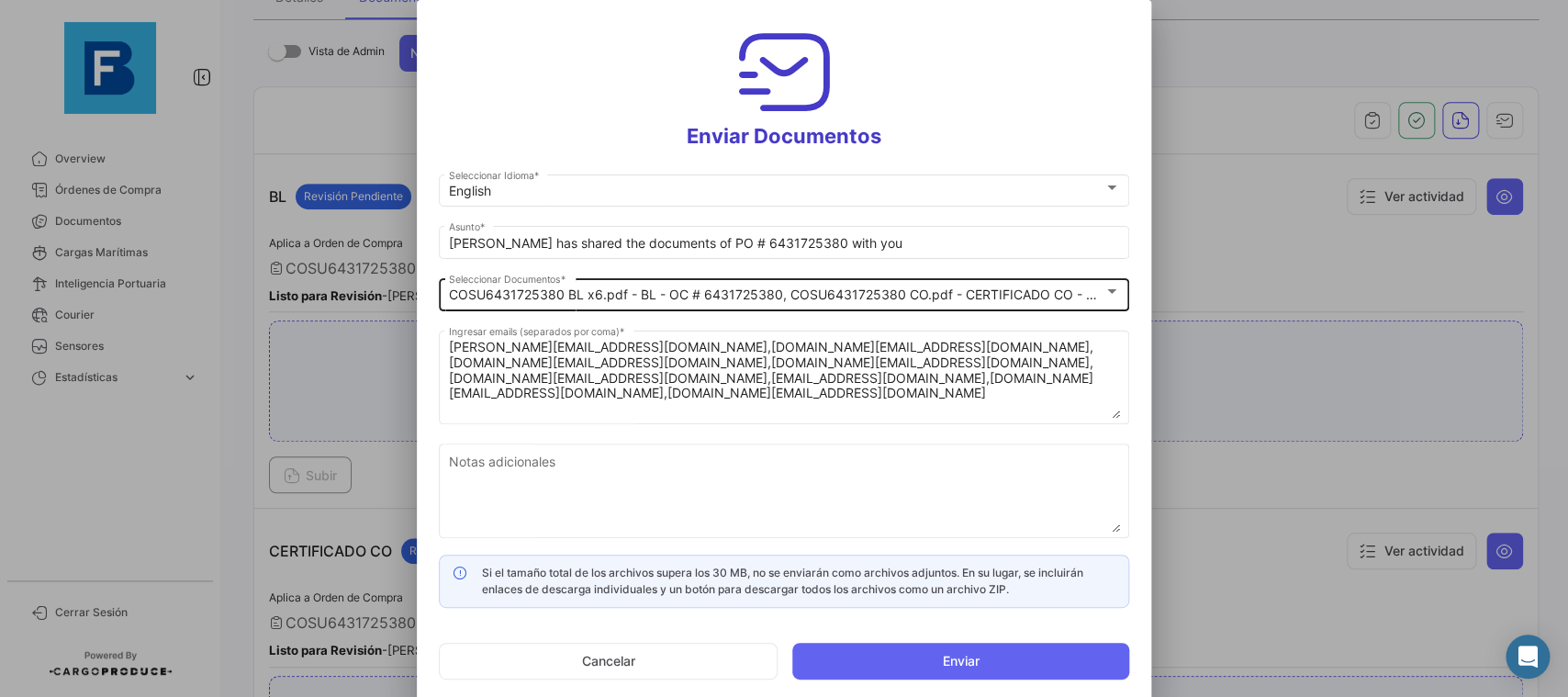
click at [1081, 308] on div "COSU6431725380 BL x6.pdf - BL - OC # 6431725380, COSU6431725380 CO.pdf - CERTIF…" at bounding box center [784, 293] width 671 height 36
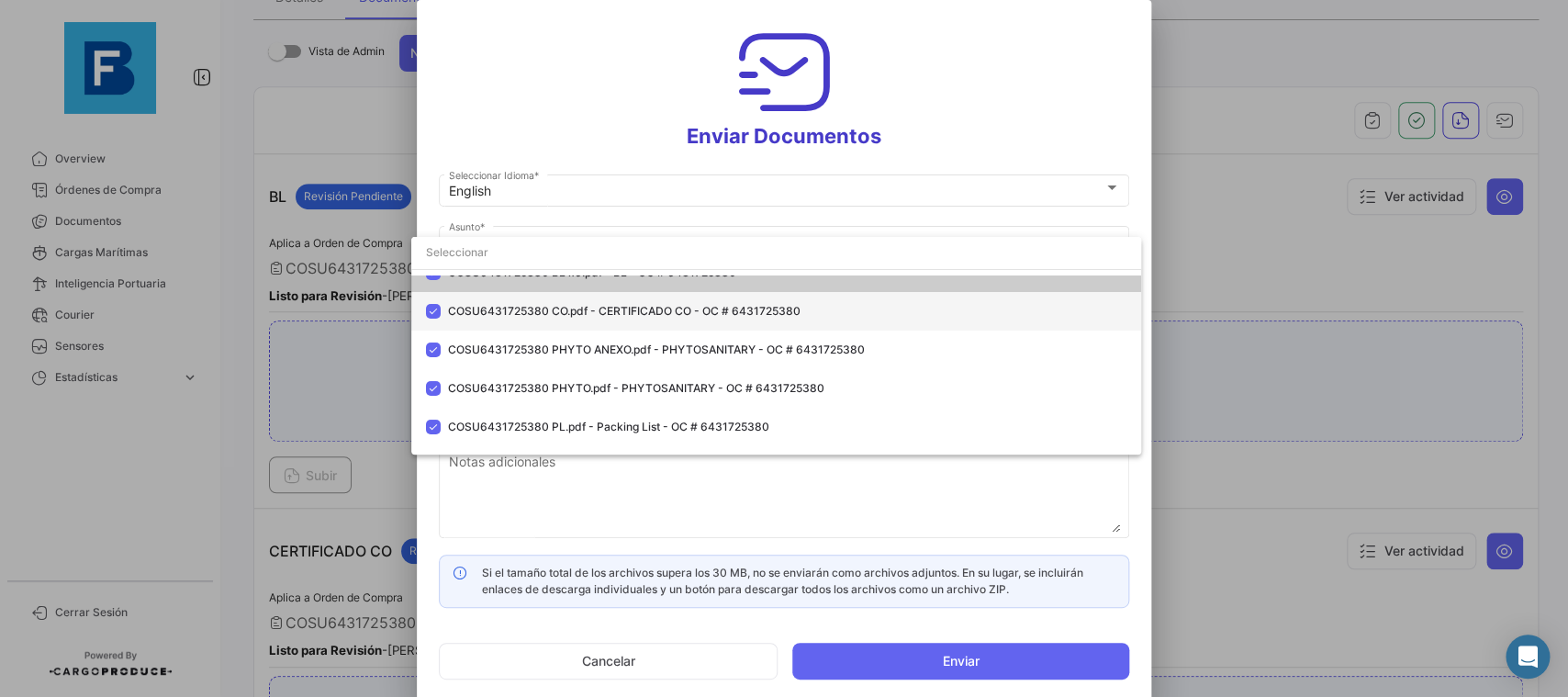
scroll to position [90, 0]
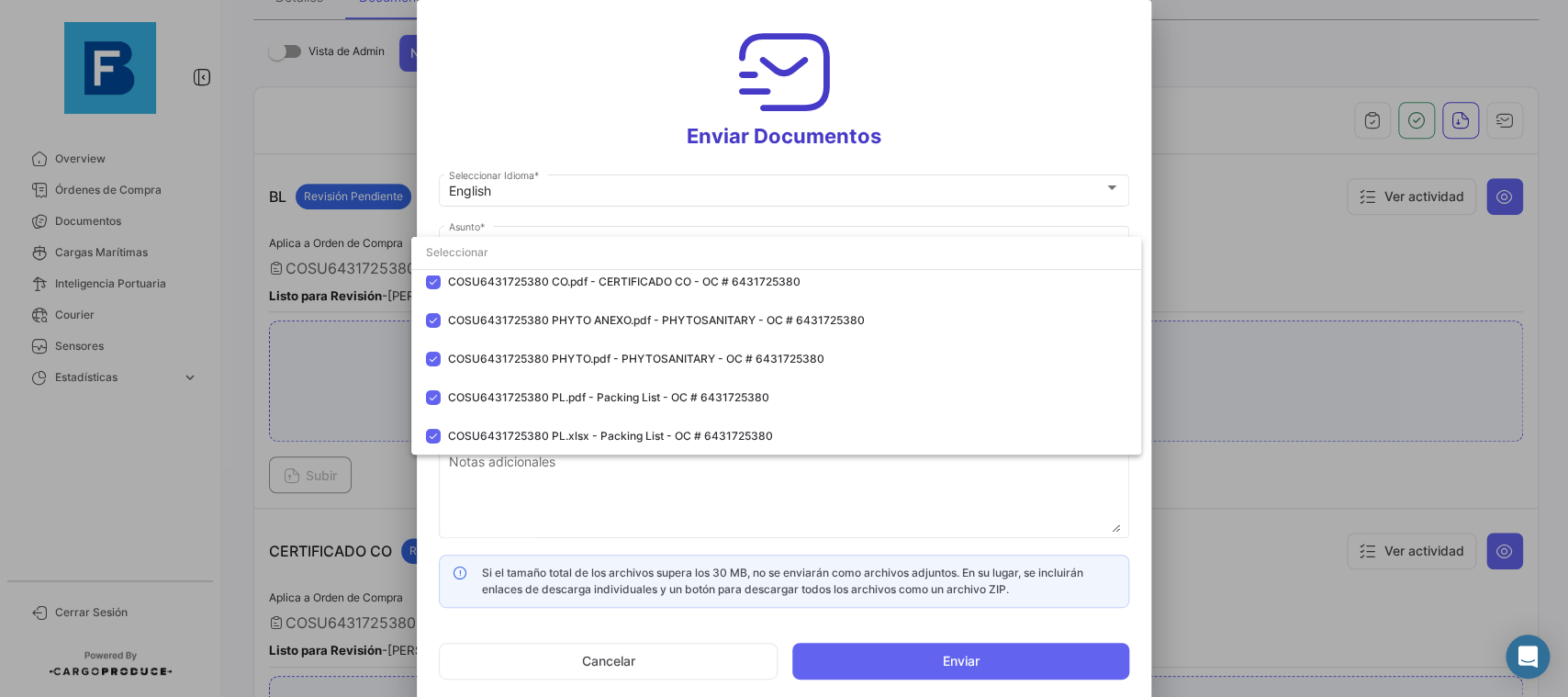
click at [1139, 165] on div at bounding box center [784, 348] width 1568 height 697
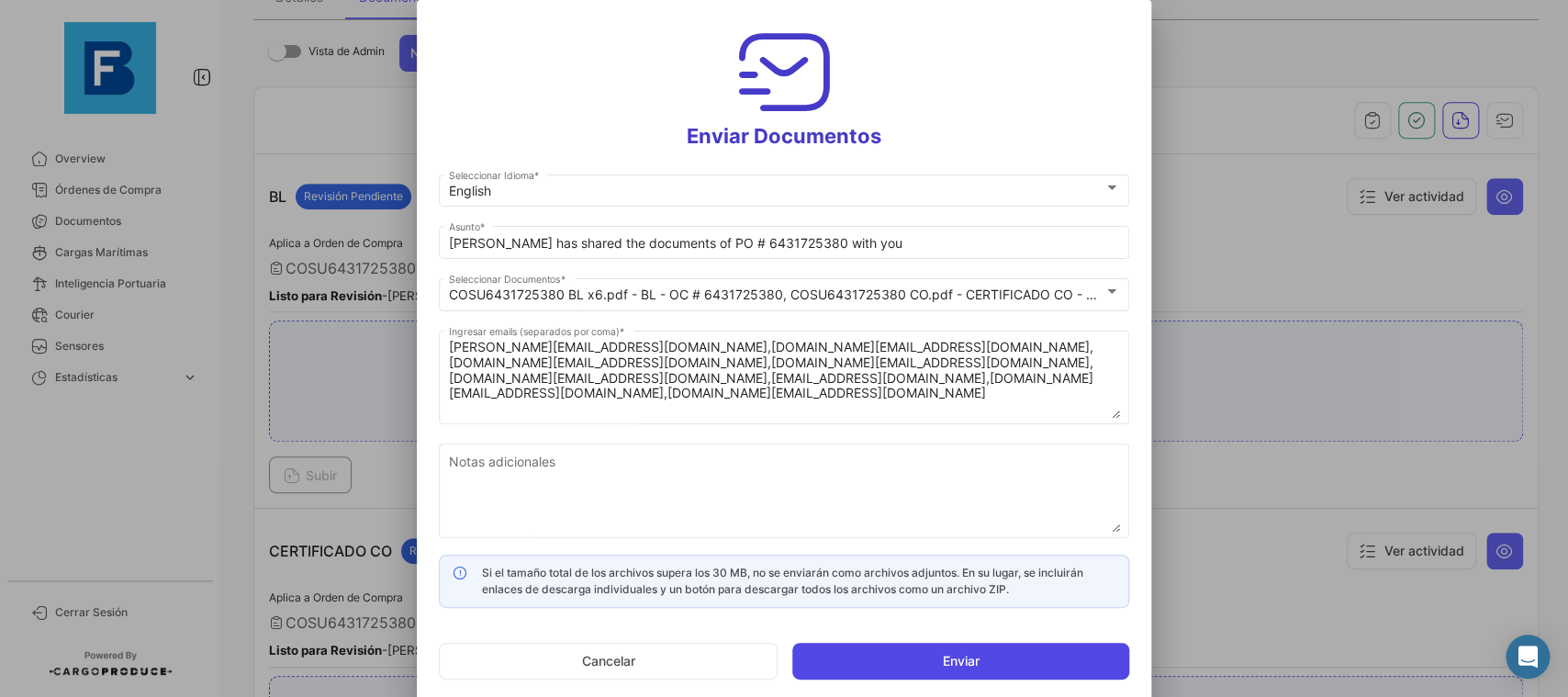
click at [876, 660] on button "Enviar" at bounding box center [961, 661] width 337 height 37
